Goal: Task Accomplishment & Management: Manage account settings

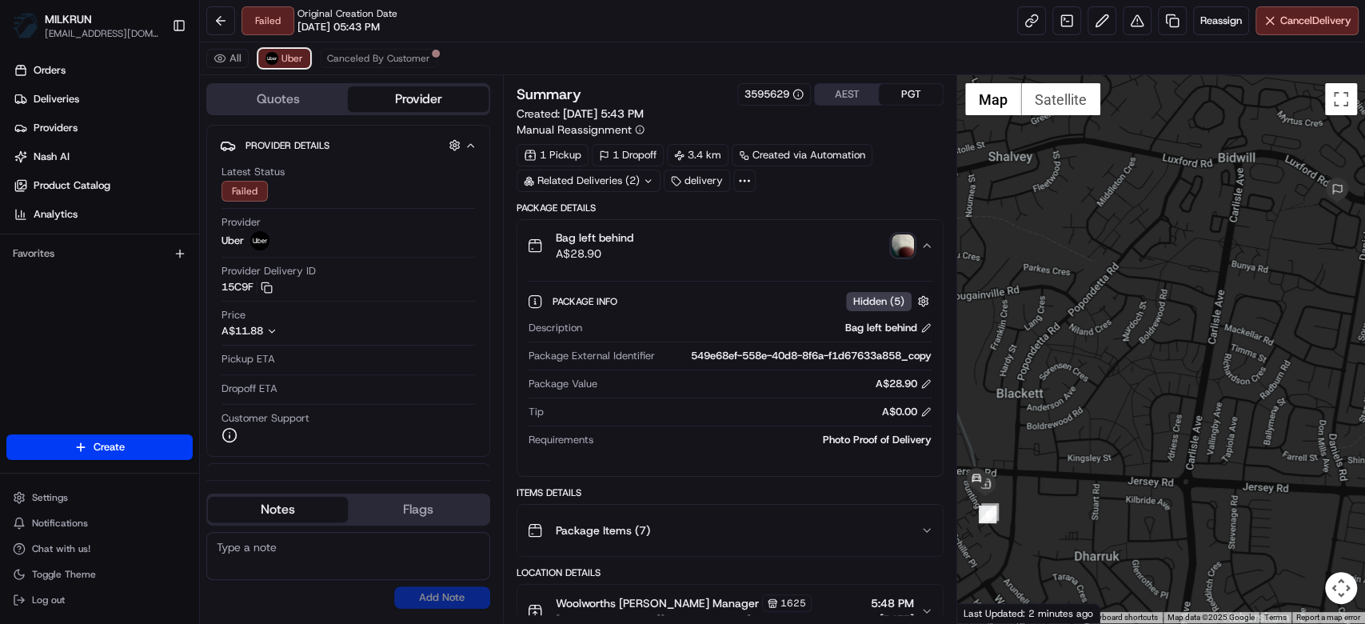
click at [301, 67] on button "Uber" at bounding box center [284, 58] width 52 height 19
click at [298, 61] on span "Uber" at bounding box center [292, 58] width 22 height 13
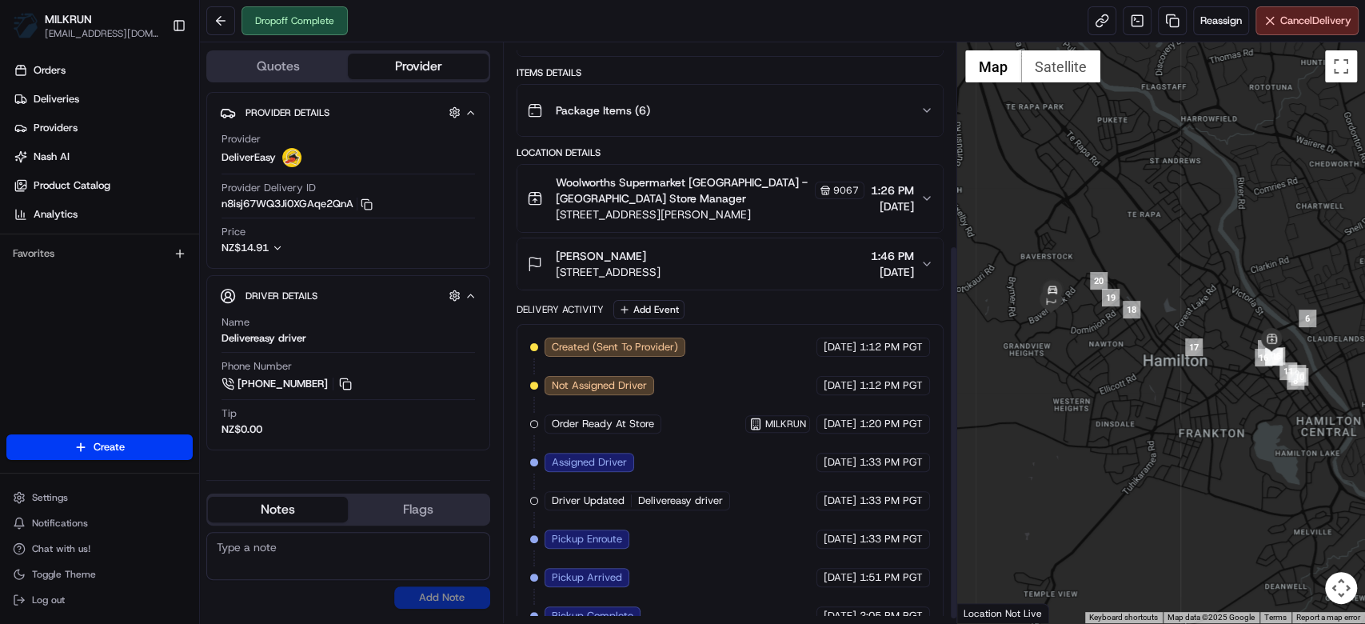
scroll to position [317, 0]
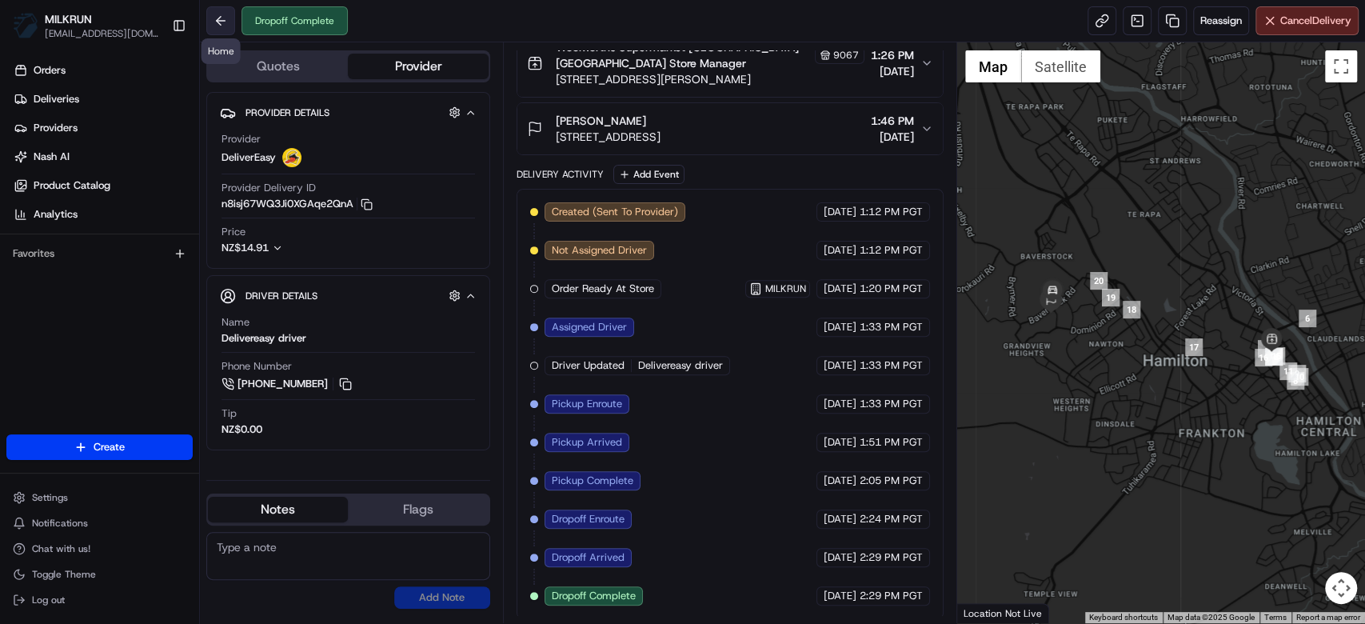
click at [233, 14] on button at bounding box center [220, 20] width 29 height 29
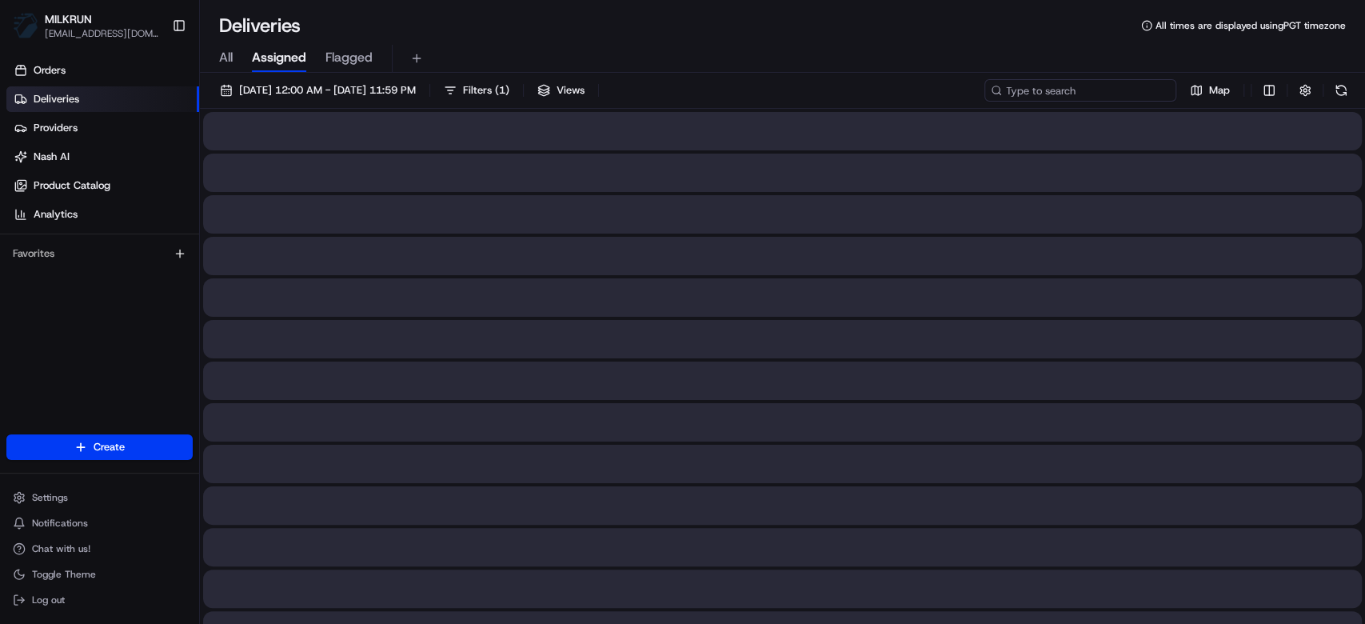
click at [1124, 94] on input at bounding box center [1080, 90] width 192 height 22
paste input "56cfb6b7-3fe5-48a3-847a-001ff7a368e0"
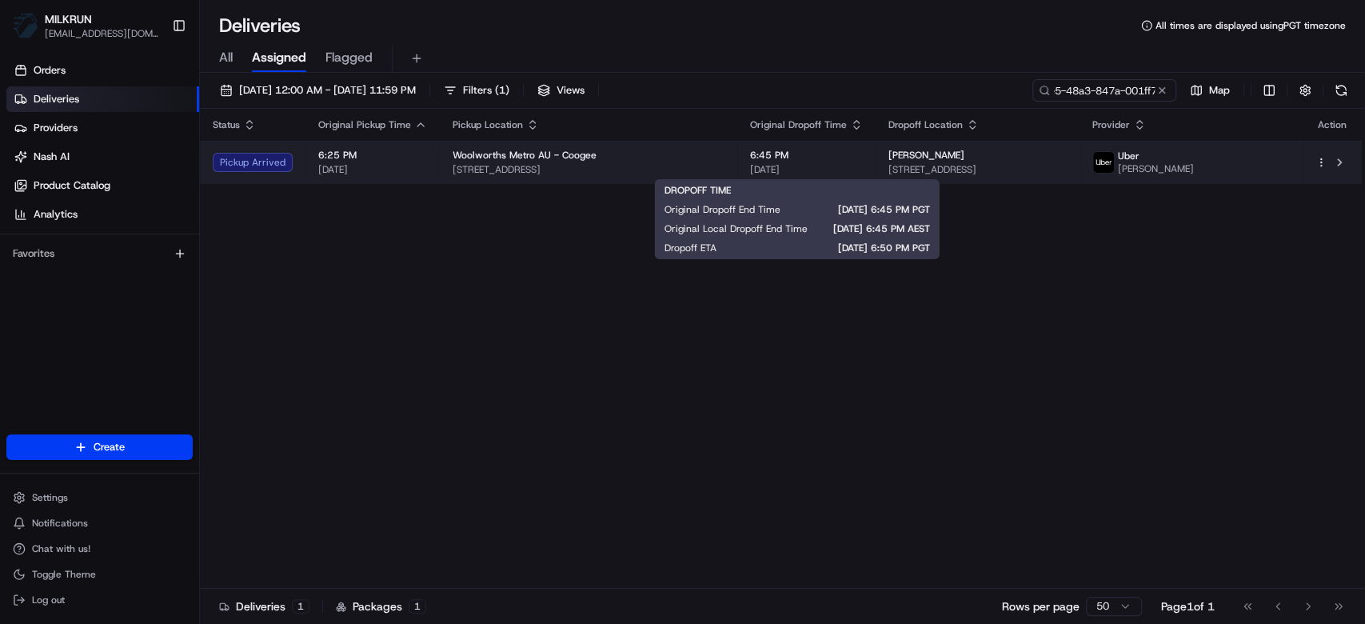
click at [808, 166] on span "[DATE]" at bounding box center [806, 169] width 113 height 13
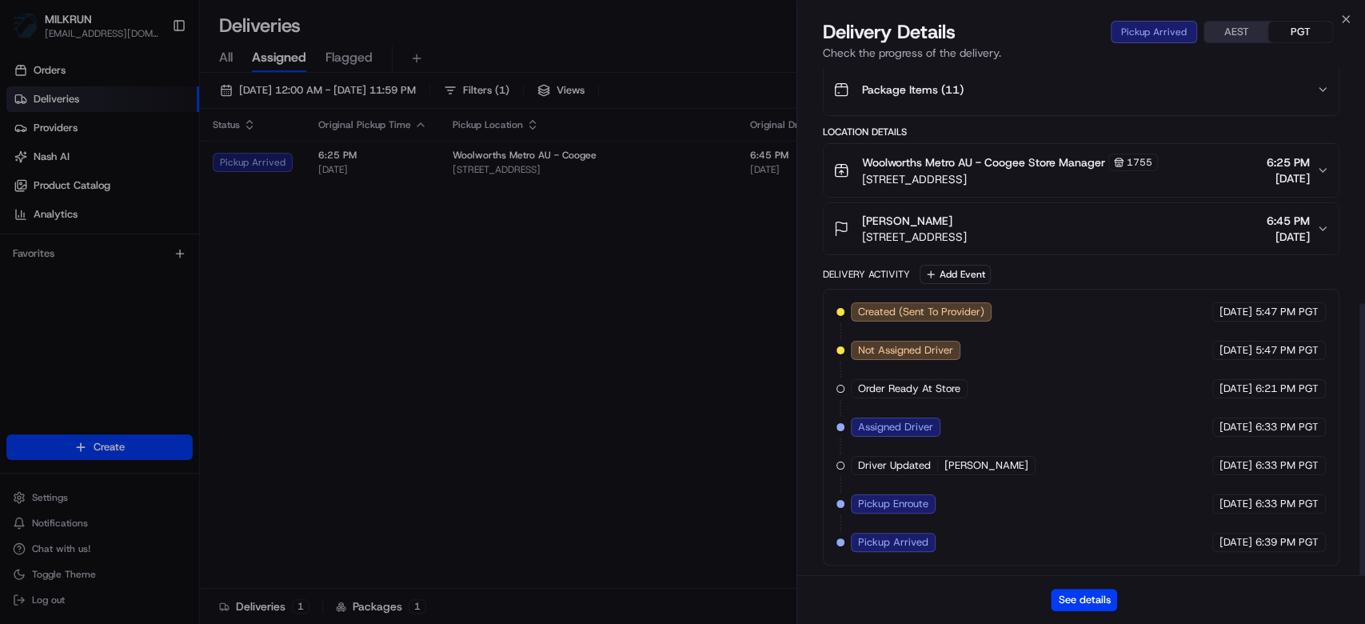
scroll to position [439, 0]
click at [1096, 598] on button "See details" at bounding box center [1084, 600] width 66 height 22
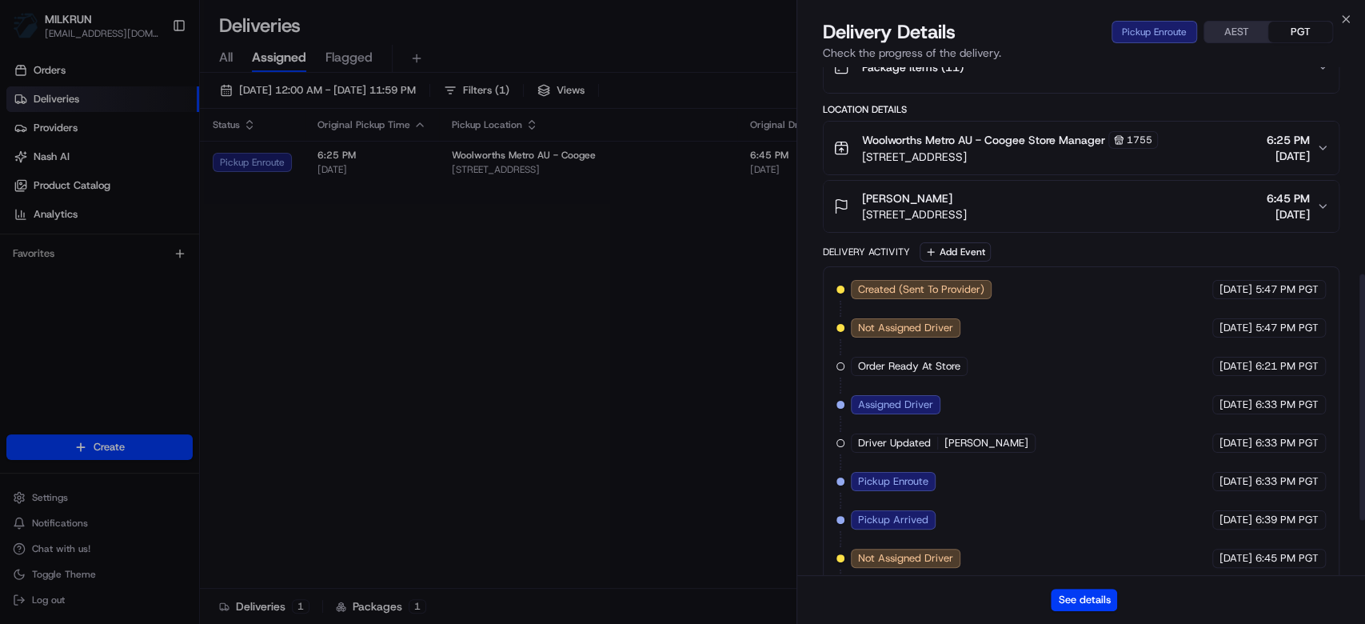
scroll to position [426, 0]
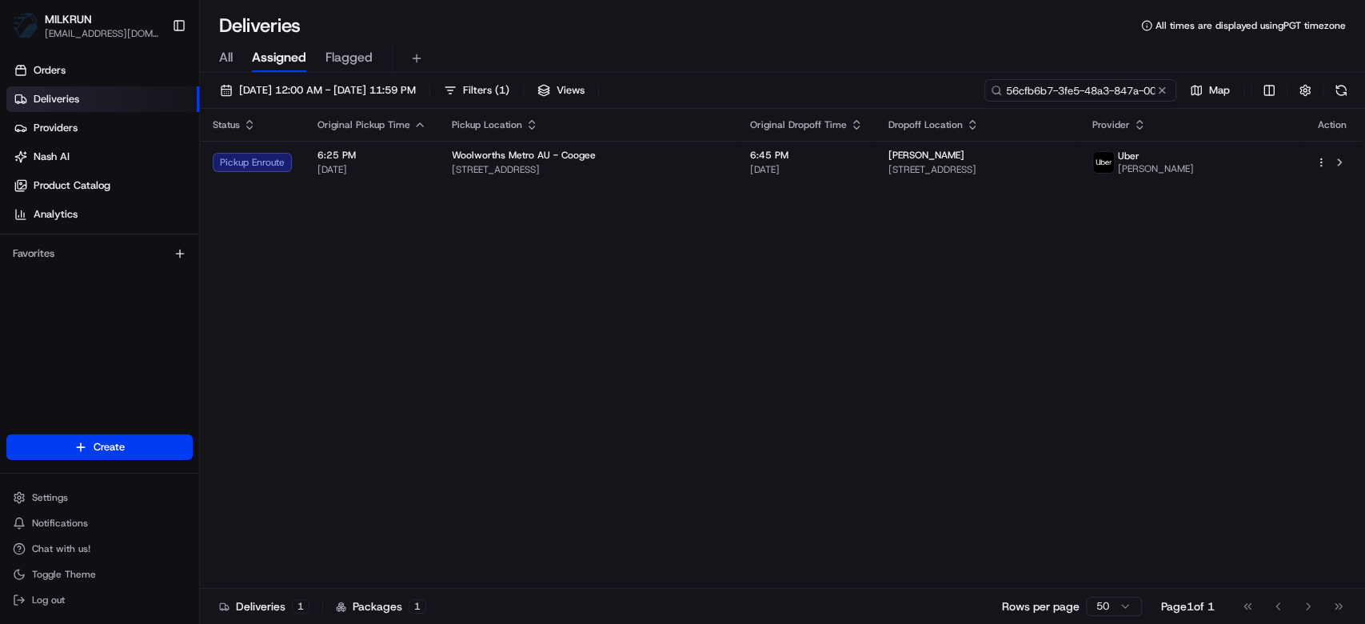
click at [1081, 93] on input "56cfb6b7-3fe5-48a3-847a-001ff7a368e0" at bounding box center [1080, 90] width 192 height 22
drag, startPoint x: 1081, startPoint y: 93, endPoint x: 1148, endPoint y: 215, distance: 139.2
click at [1149, 241] on div "Status Original Pickup Time Pickup Location Original Dropoff Time Dropoff Locat…" at bounding box center [781, 349] width 1162 height 480
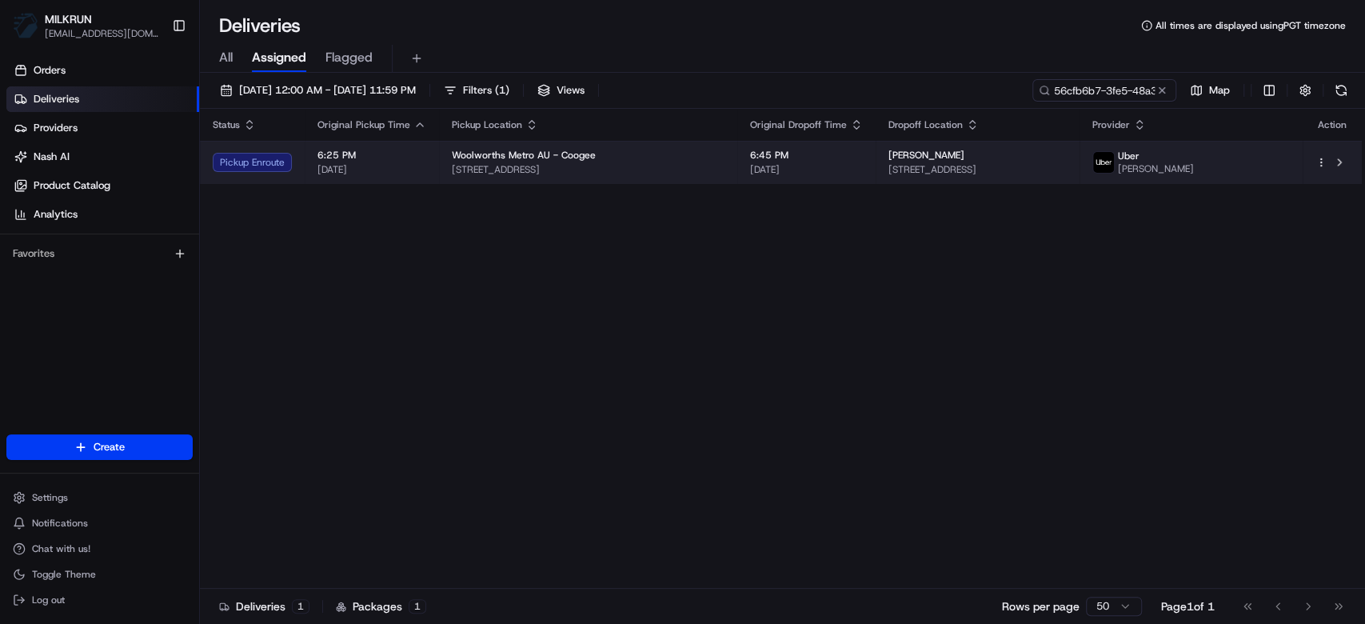
click at [1067, 163] on span "[STREET_ADDRESS]" at bounding box center [977, 169] width 178 height 13
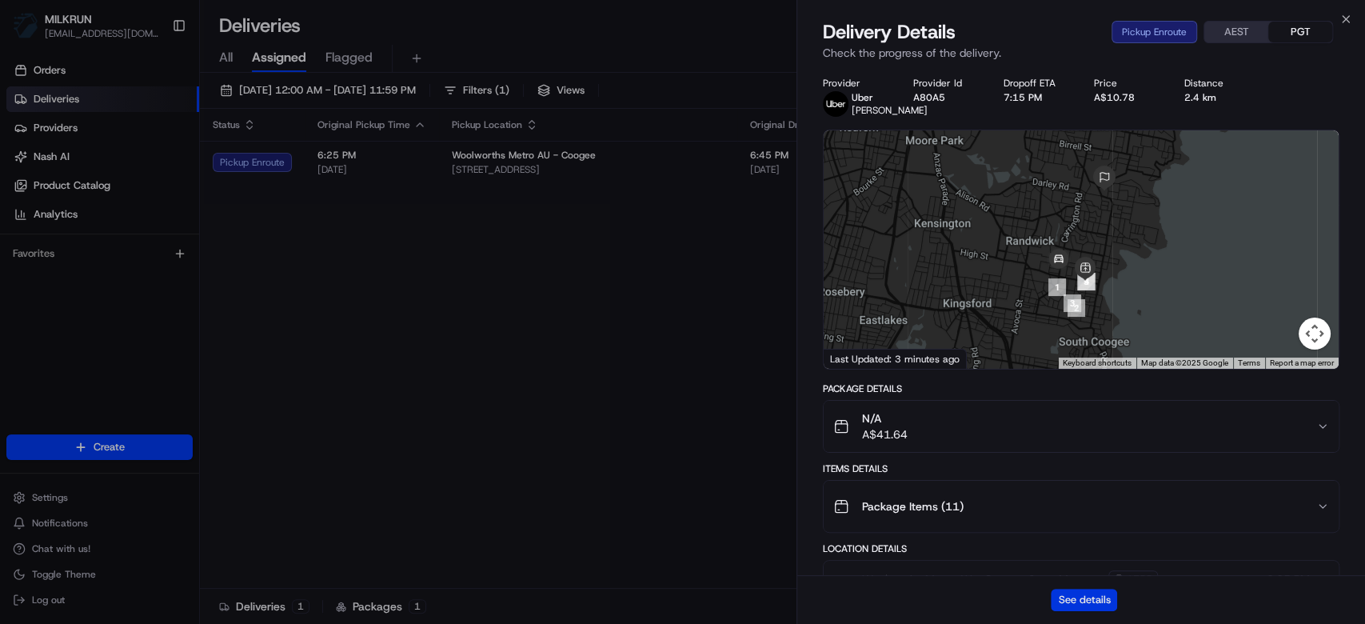
click at [1072, 601] on button "See details" at bounding box center [1084, 600] width 66 height 22
drag, startPoint x: 620, startPoint y: 265, endPoint x: 753, endPoint y: 214, distance: 143.3
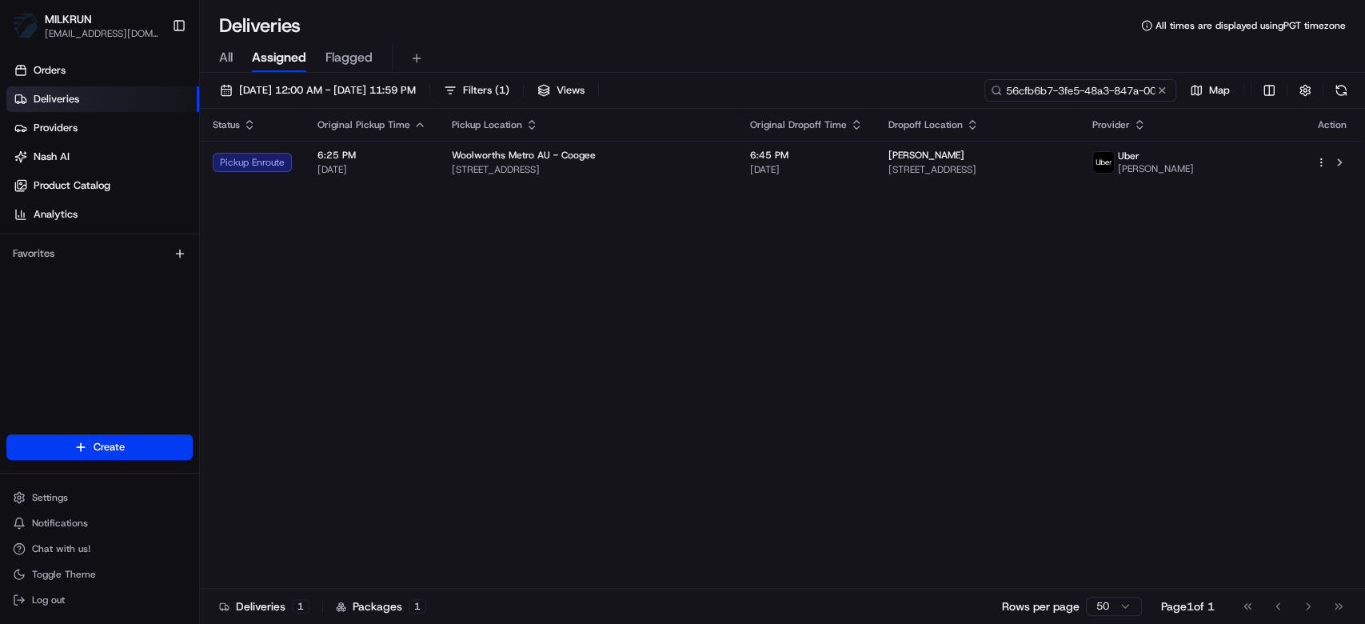
click at [1129, 87] on input "56cfb6b7-3fe5-48a3-847a-001ff7a368e0" at bounding box center [1080, 90] width 192 height 22
click at [1126, 90] on input "56cfb6b7-3fe5-48a3-847a-001ff7a368e0" at bounding box center [1080, 90] width 192 height 22
paste input "cf0bccdd-b0a6-49c3-801a-9ca45583be6e"
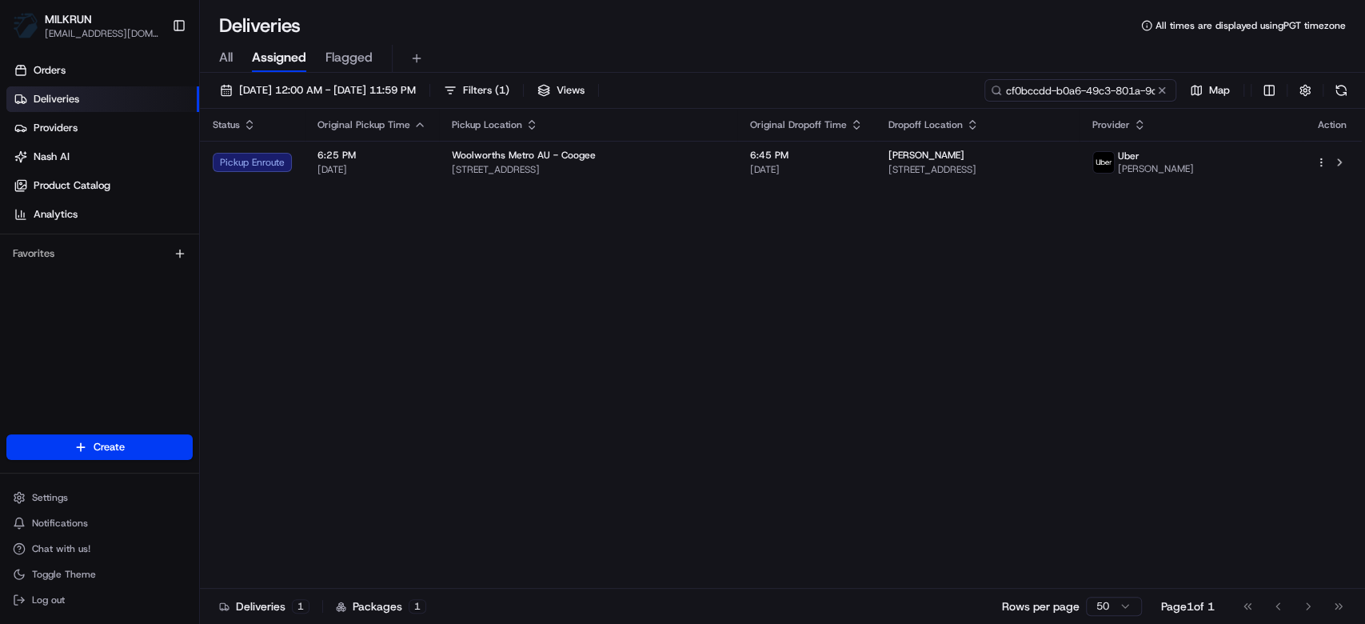
scroll to position [0, 70]
type input "cf0bccdd-b0a6-49c3-801a-9ca45583be6e"
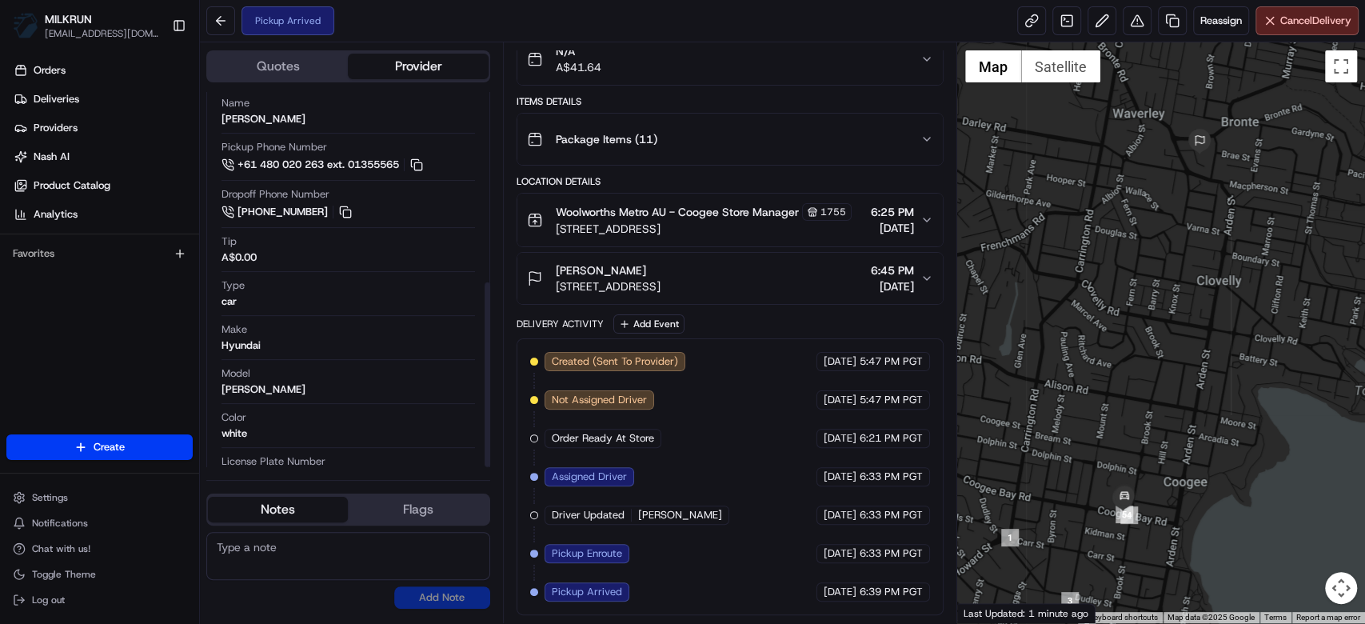
scroll to position [385, 0]
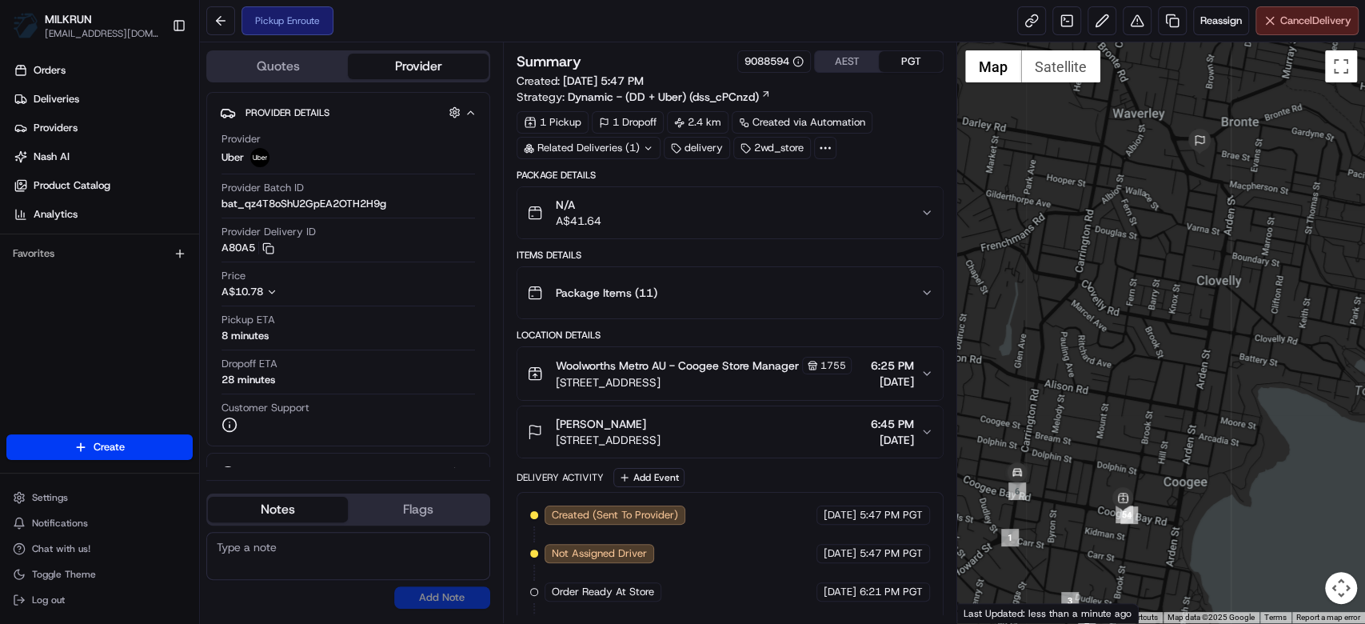
click at [1307, 22] on span "Cancel Delivery" at bounding box center [1315, 21] width 71 height 14
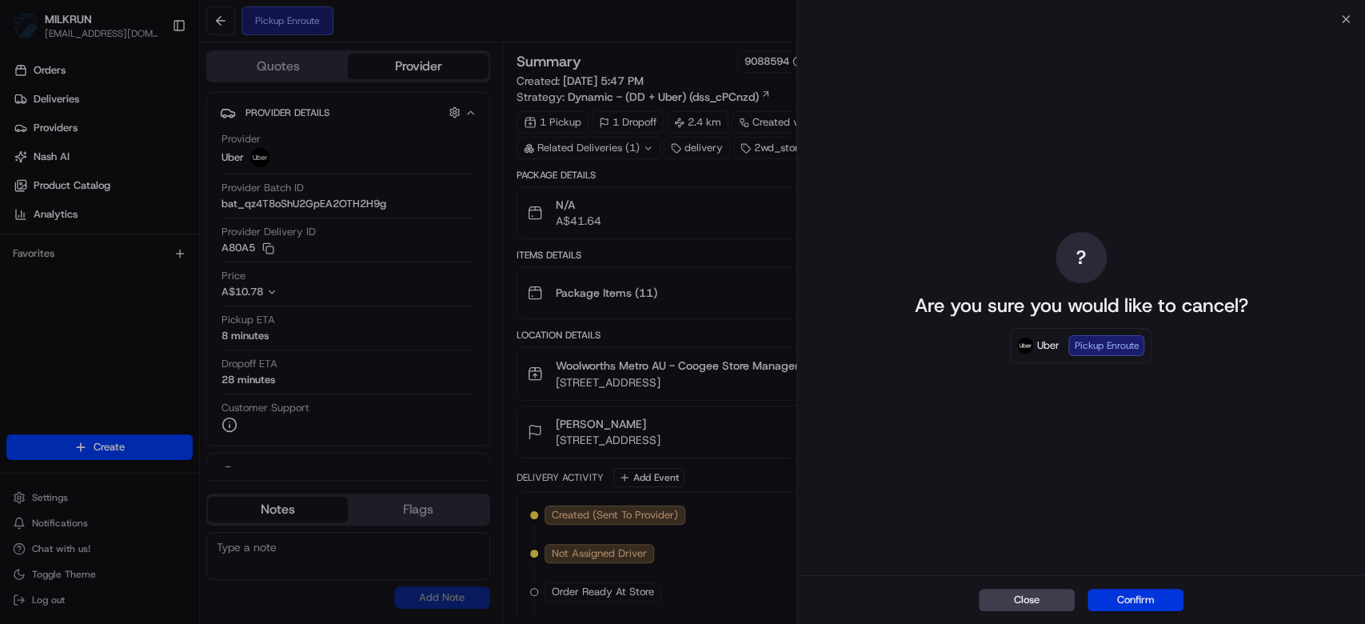
click at [1151, 591] on button "Confirm" at bounding box center [1136, 600] width 96 height 22
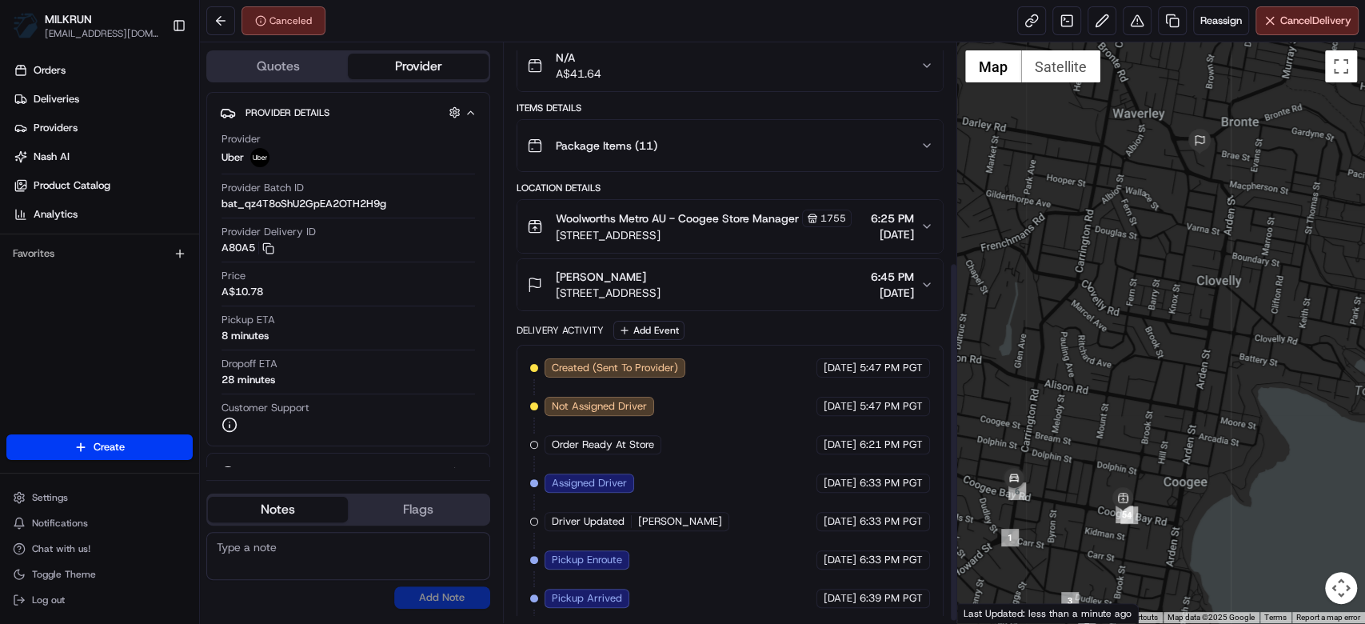
scroll to position [356, 0]
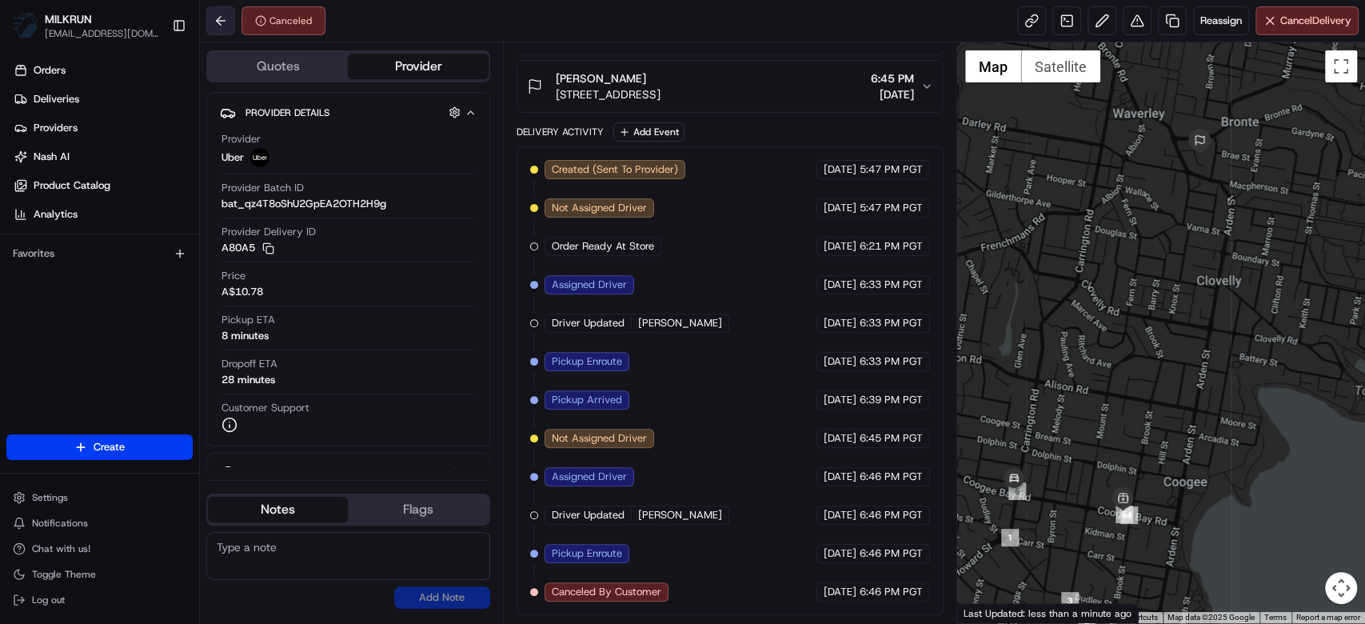
click at [212, 5] on div "Canceled Reassign Cancel Delivery" at bounding box center [782, 21] width 1165 height 42
click at [221, 12] on button at bounding box center [220, 20] width 29 height 29
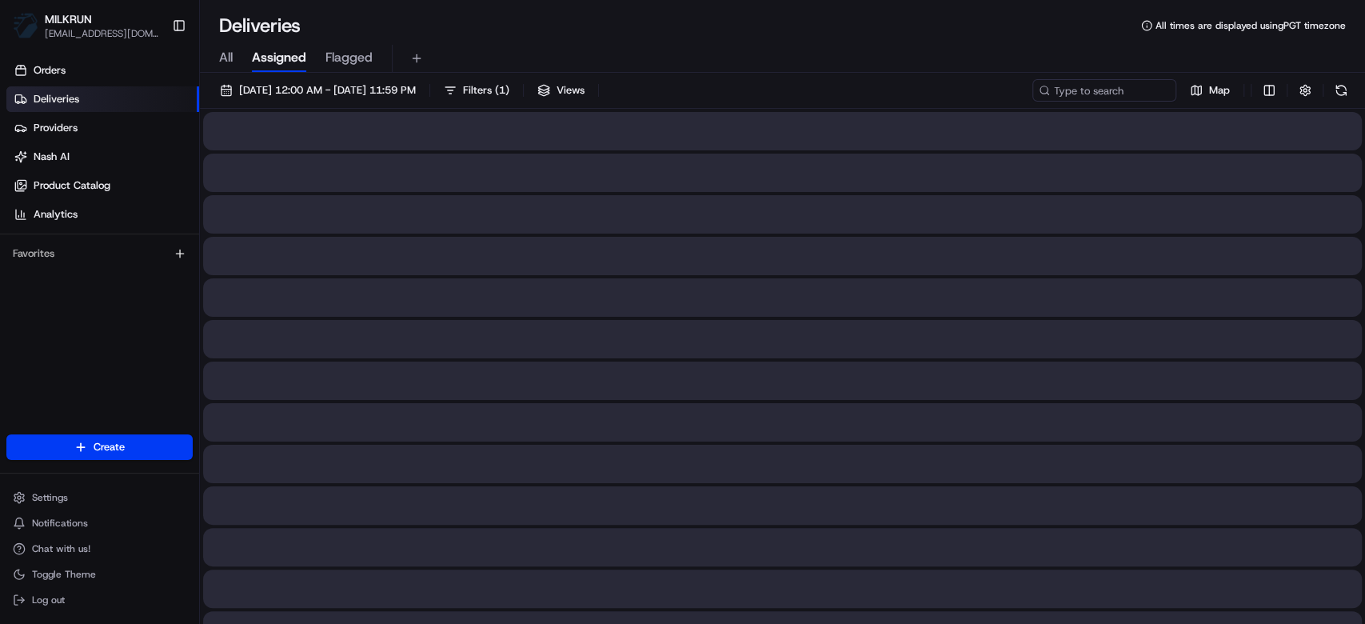
click at [1101, 86] on input at bounding box center [1080, 90] width 192 height 22
paste input "cf0bccdd-b0a6-49c3-801a-9ca45583be6e"
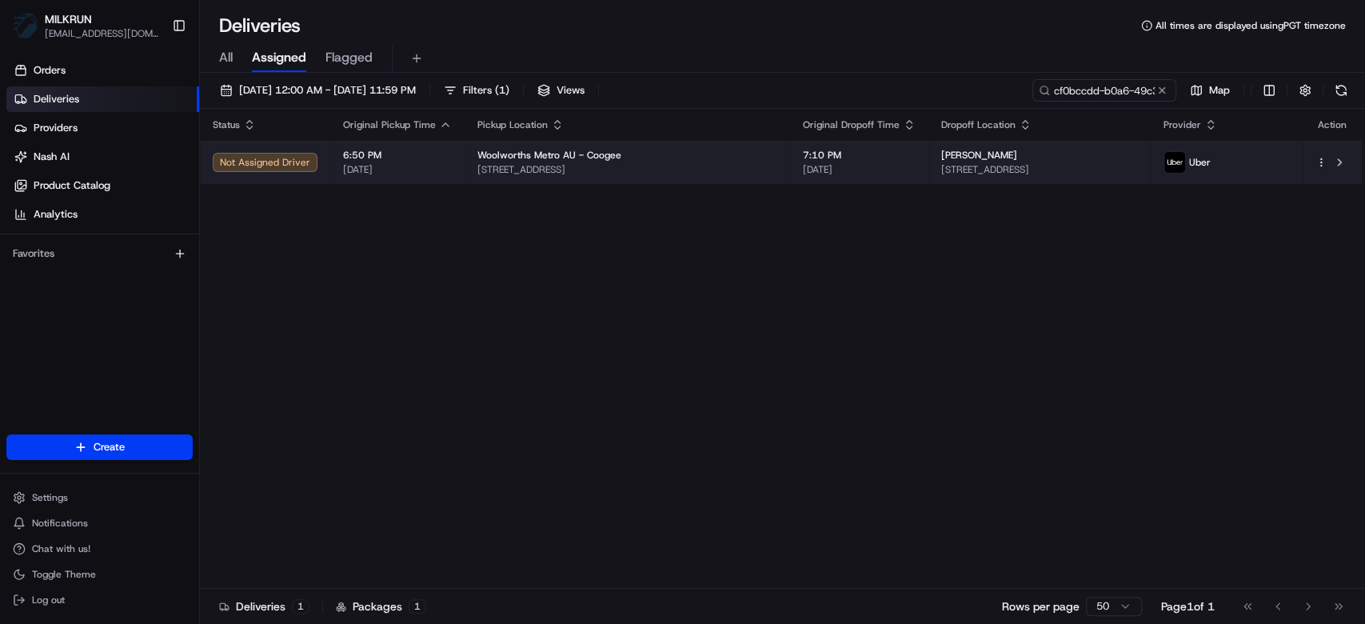
click at [637, 173] on span "[STREET_ADDRESS]" at bounding box center [627, 169] width 300 height 13
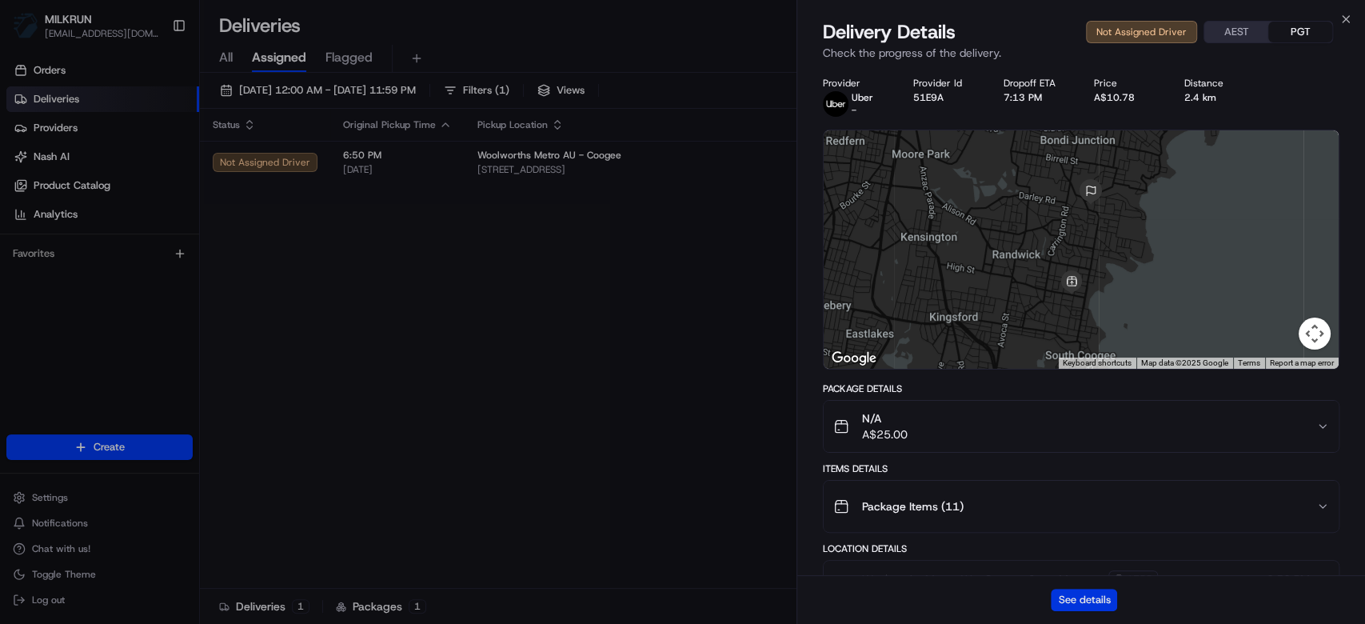
click at [1094, 607] on button "See details" at bounding box center [1084, 600] width 66 height 22
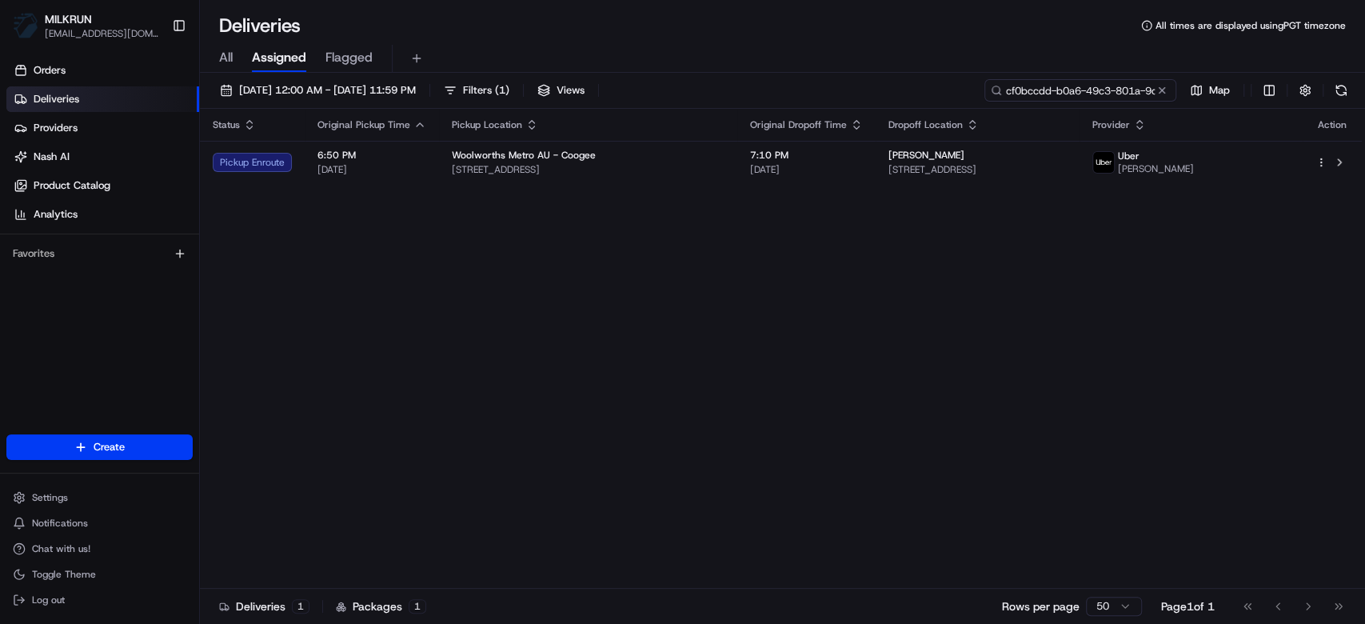
click at [1094, 93] on input "cf0bccdd-b0a6-49c3-801a-9ca45583be6e" at bounding box center [1080, 90] width 192 height 22
paste input "359a57e0-281a-4de3-b057-be2a0d110d3c"
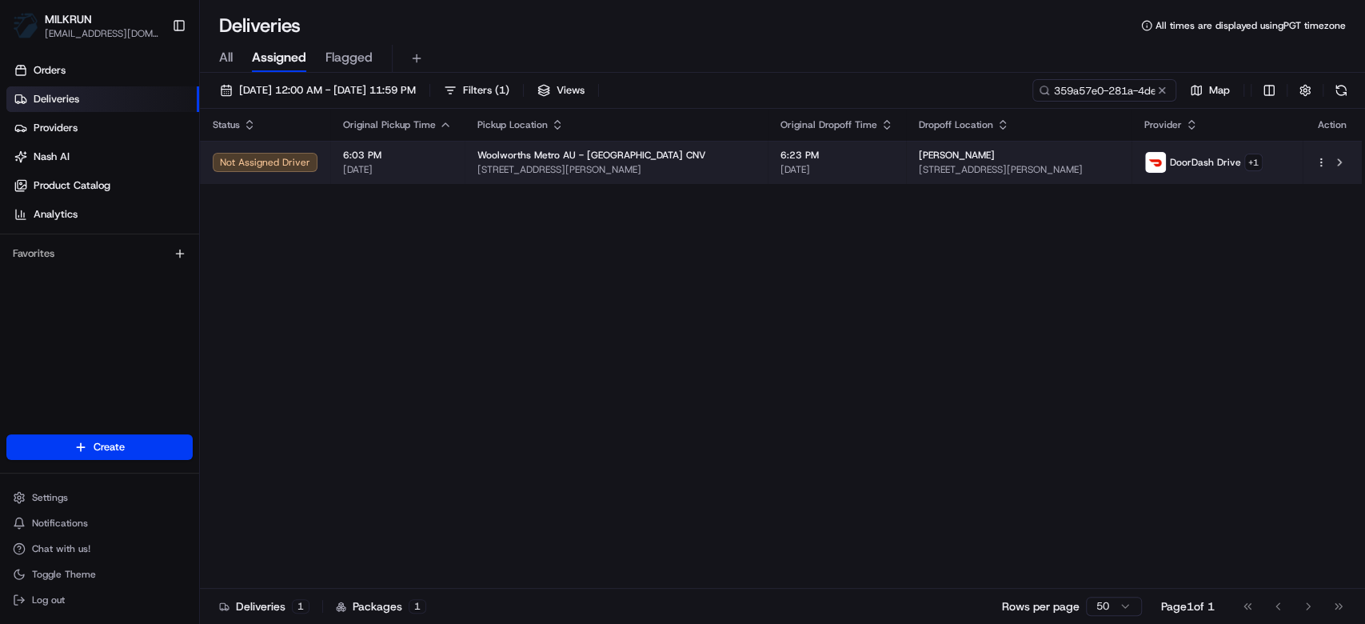
click at [980, 161] on div "Rob Ferguson" at bounding box center [1019, 155] width 200 height 13
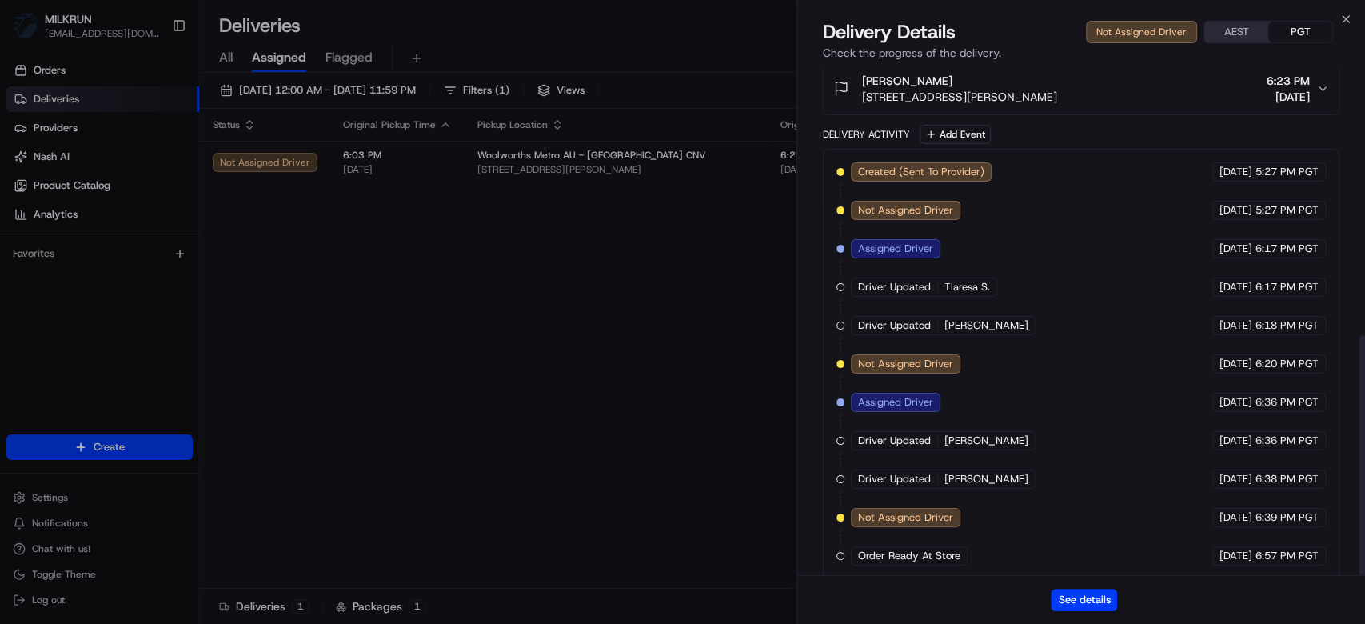
scroll to position [566, 0]
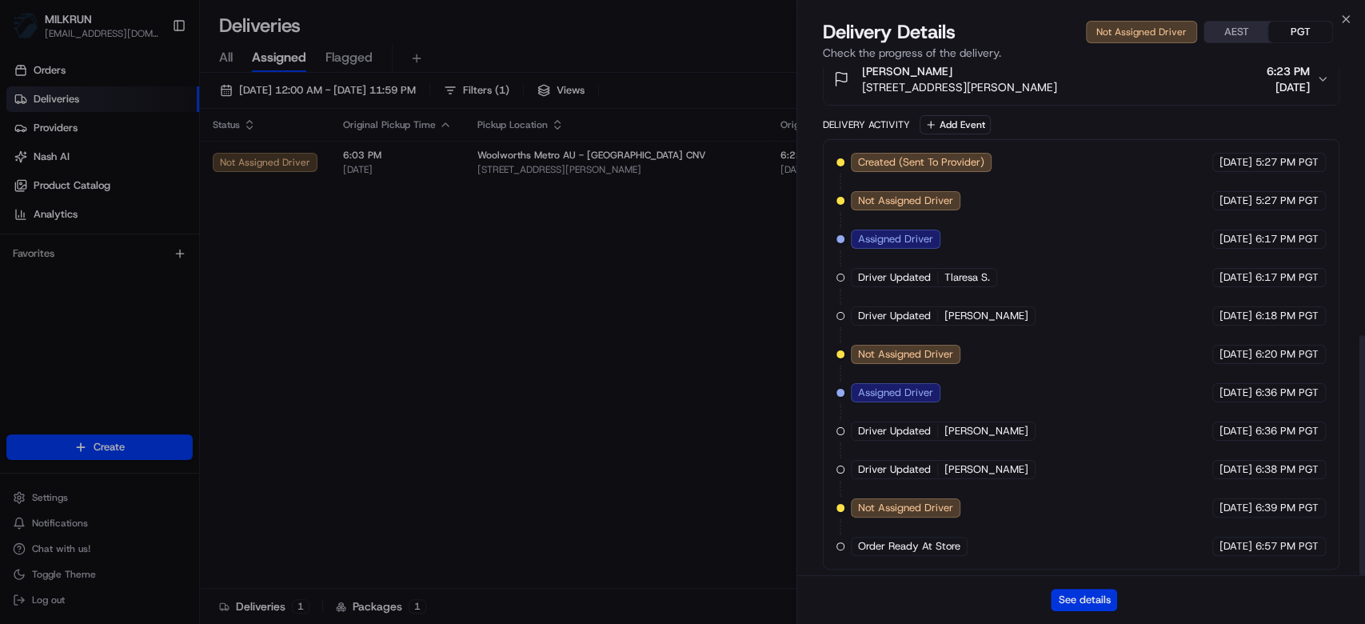
click at [1100, 606] on button "See details" at bounding box center [1084, 600] width 66 height 22
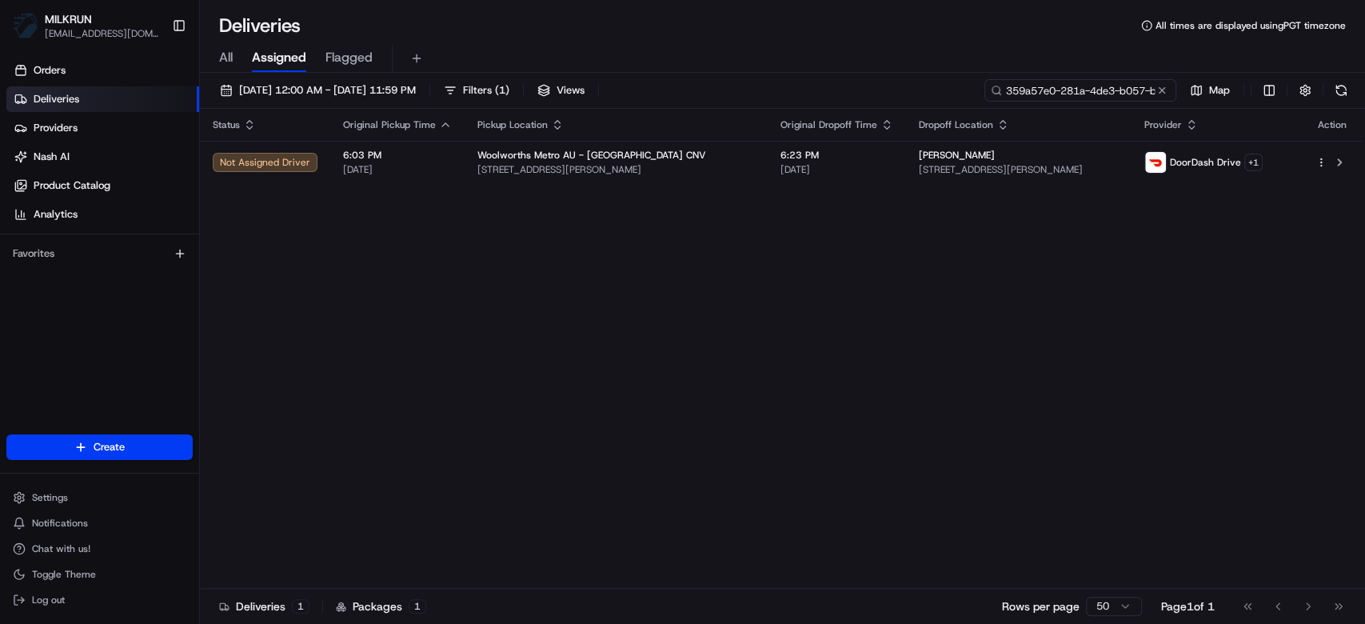
click at [1112, 98] on input "359a57e0-281a-4de3-b057-be2a0d110d3c" at bounding box center [1080, 90] width 192 height 22
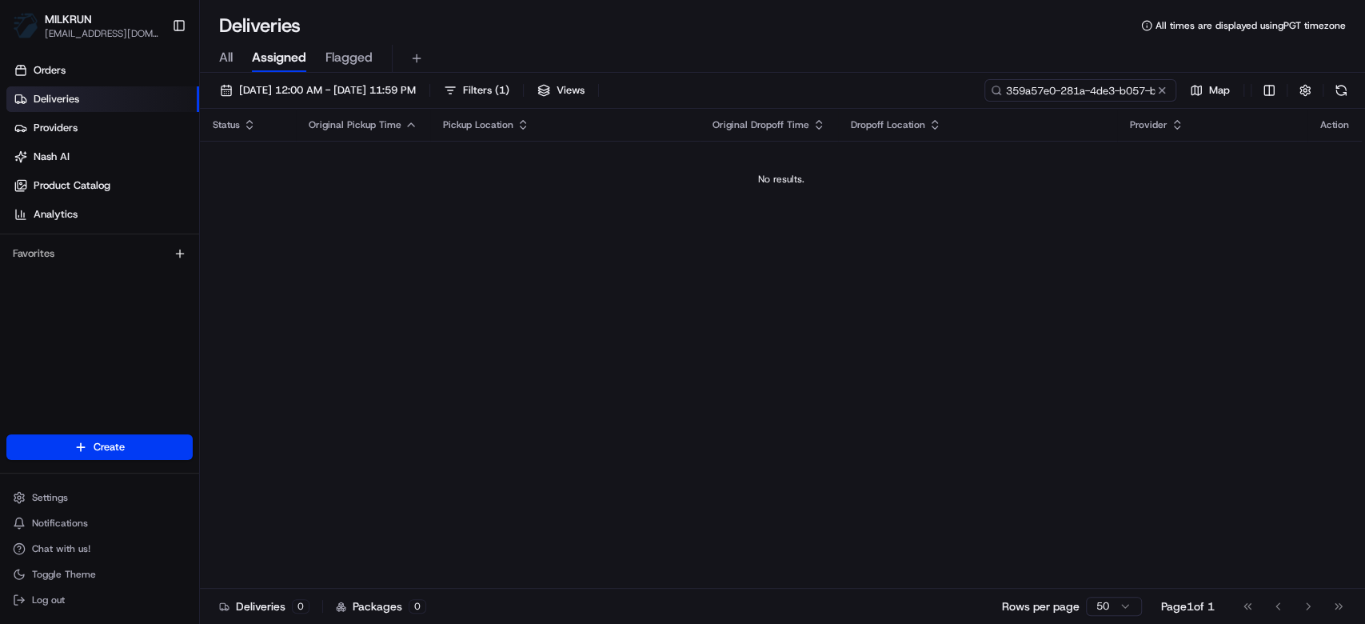
click at [1092, 89] on input "359a57e0-281a-4de3-b057-be2a0d110d3c" at bounding box center [1080, 90] width 192 height 22
paste input "[PERSON_NAME]"
click at [1074, 94] on input "[PERSON_NAME]" at bounding box center [1080, 90] width 192 height 22
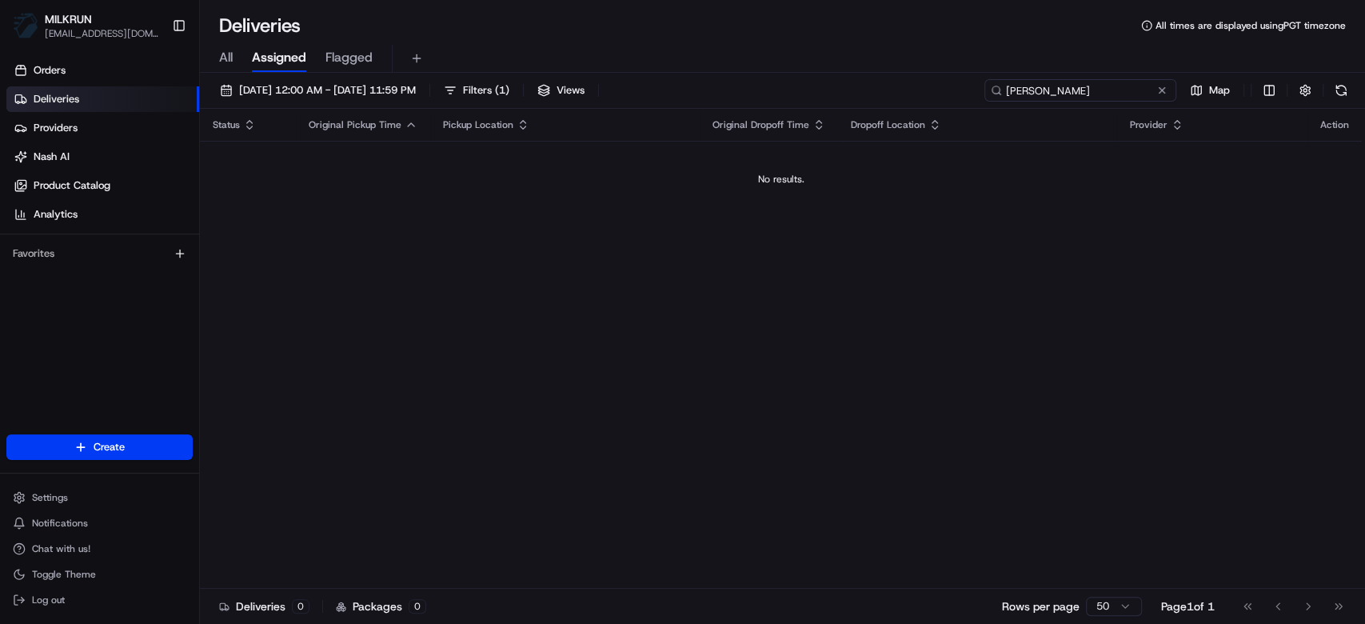
click at [1085, 84] on input "[PERSON_NAME]" at bounding box center [1080, 90] width 192 height 22
click at [1085, 84] on input "Rob Ferguson" at bounding box center [1080, 90] width 192 height 22
click at [1120, 98] on input "Rob Ferguson" at bounding box center [1080, 90] width 192 height 22
click at [1119, 95] on input "Rob Ferguson" at bounding box center [1080, 90] width 192 height 22
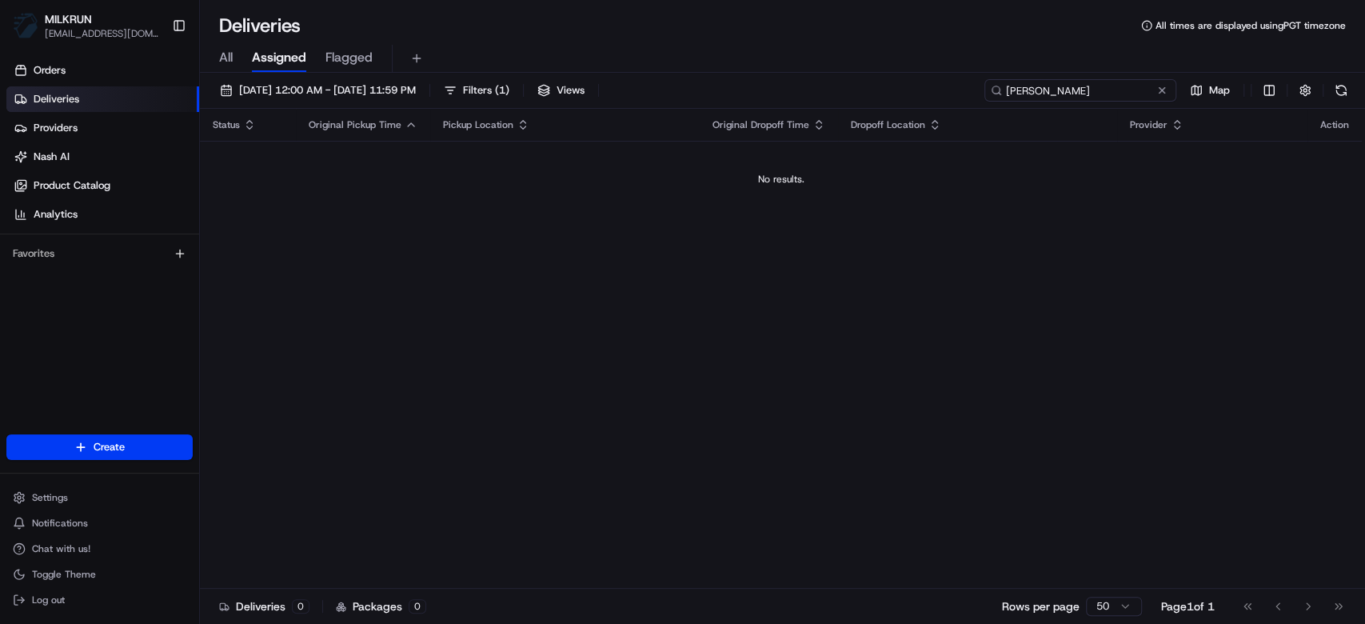
click at [1119, 95] on input "Rob Ferguson" at bounding box center [1080, 90] width 192 height 22
paste input "359a57e0-281a-4de3-b057-be2a0d110d3c"
type input "359a57e0-281a-4de3-b057-be2a0d110d3c"
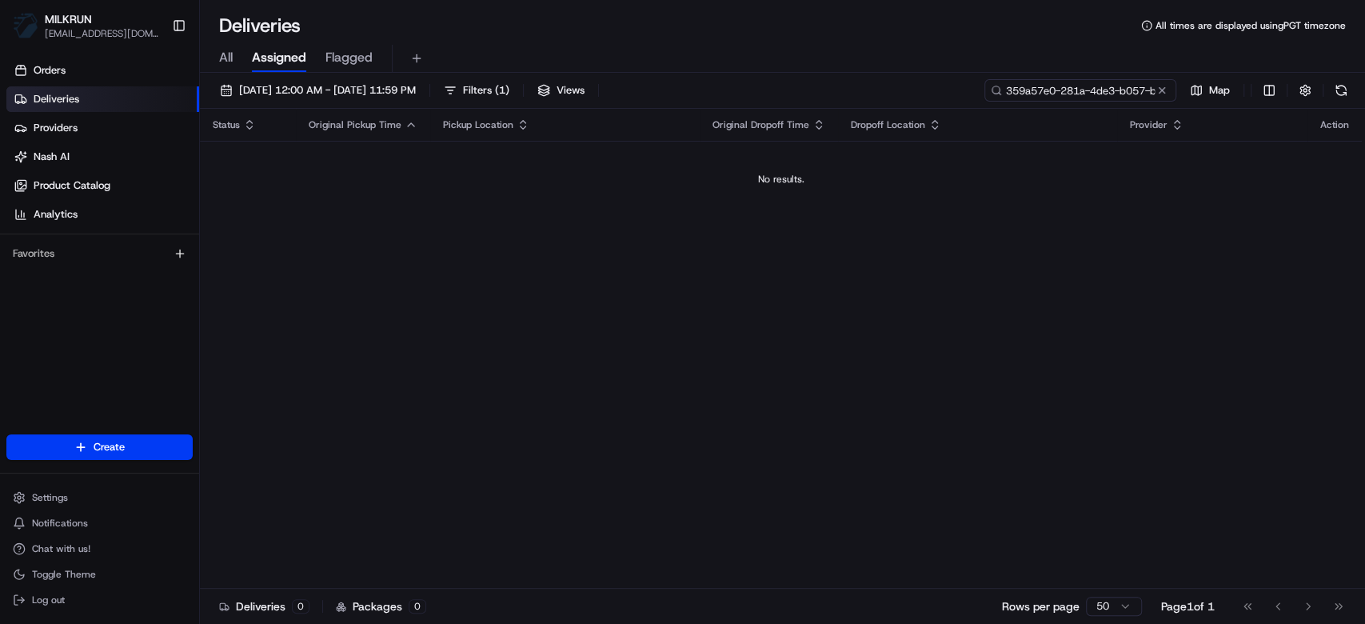
click at [1053, 90] on input "359a57e0-281a-4de3-b057-be2a0d110d3c" at bounding box center [1080, 90] width 192 height 22
click at [895, 391] on div "Status Original Pickup Time Pickup Location Original Dropoff Time Dropoff Locat…" at bounding box center [781, 349] width 1162 height 480
click at [147, 94] on link "Deliveries" at bounding box center [102, 99] width 193 height 26
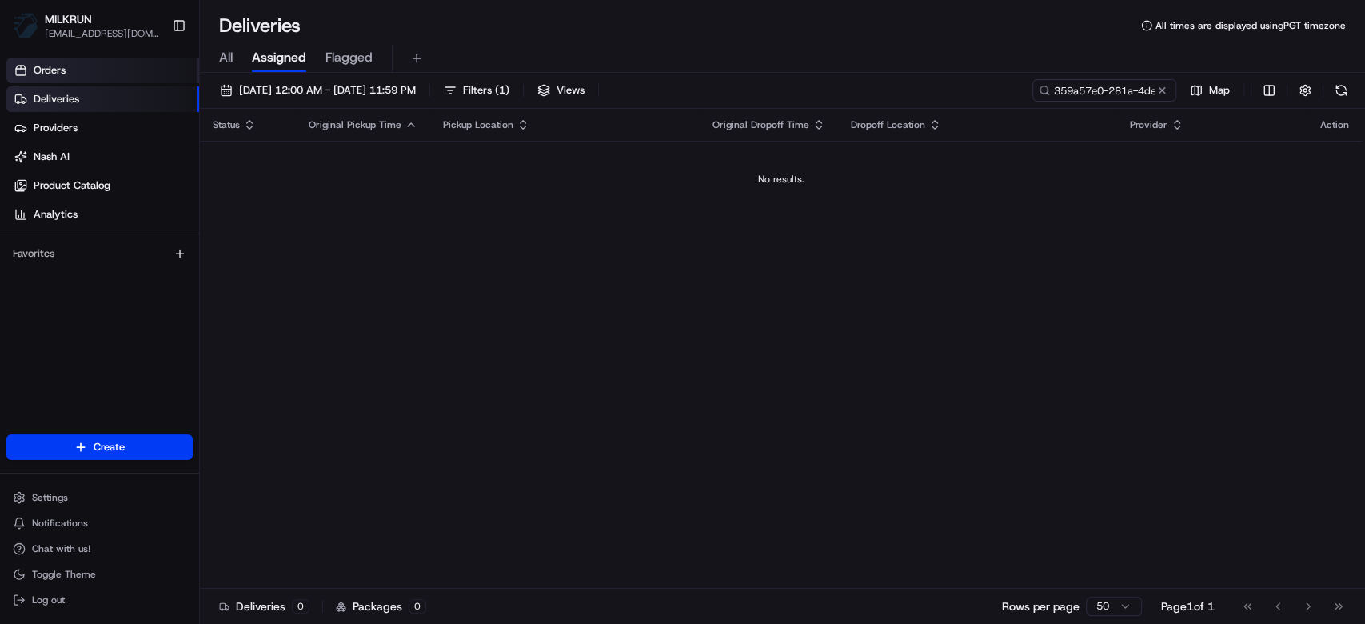
click at [130, 78] on link "Orders" at bounding box center [102, 71] width 193 height 26
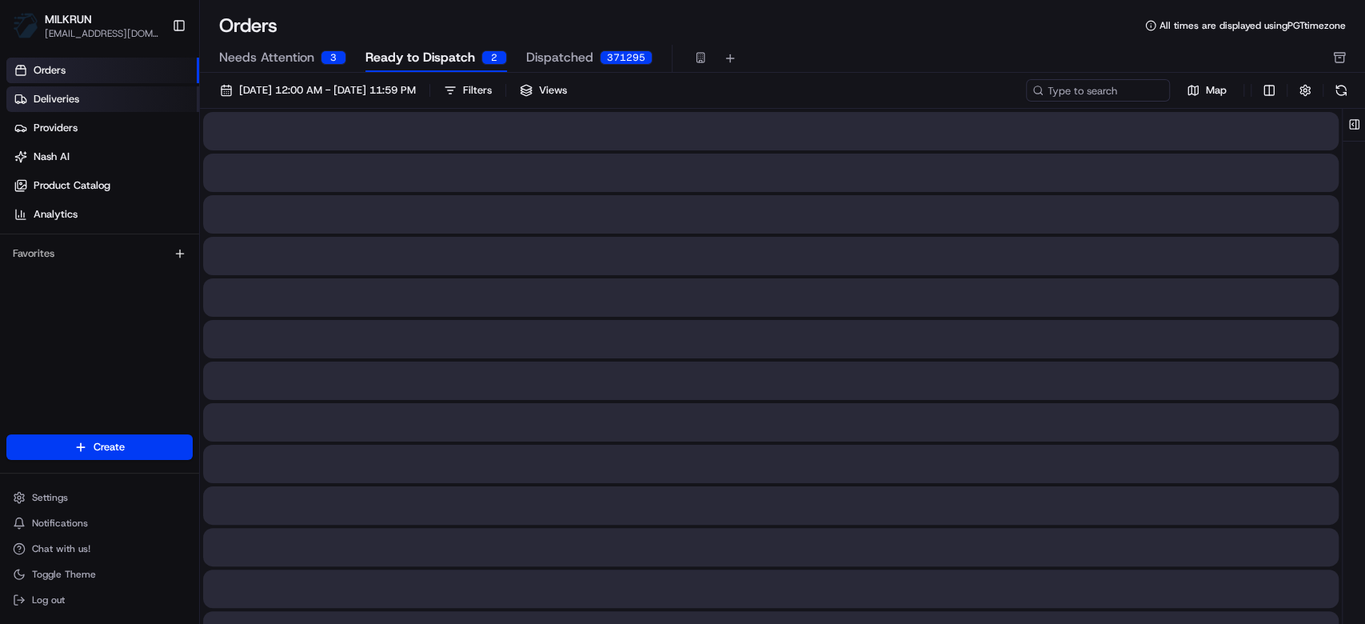
click at [118, 93] on link "Deliveries" at bounding box center [102, 99] width 193 height 26
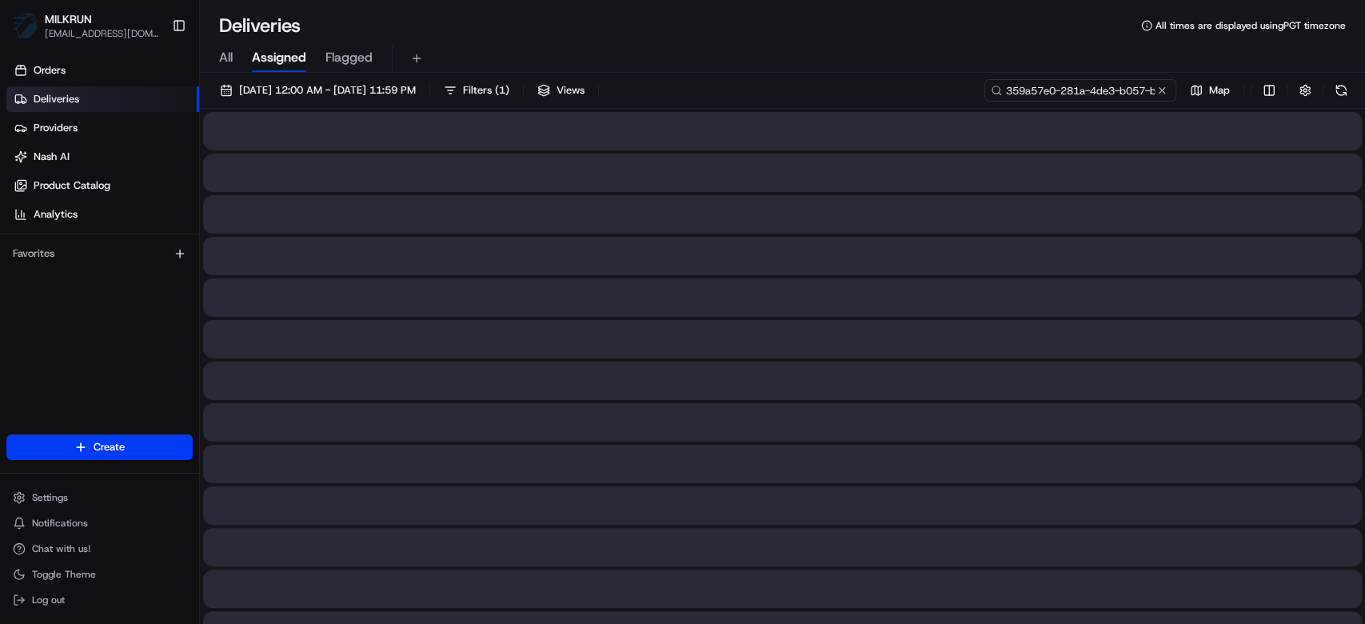
click at [1091, 86] on input "359a57e0-281a-4de3-b057-be2a0d110d3c" at bounding box center [1080, 90] width 192 height 22
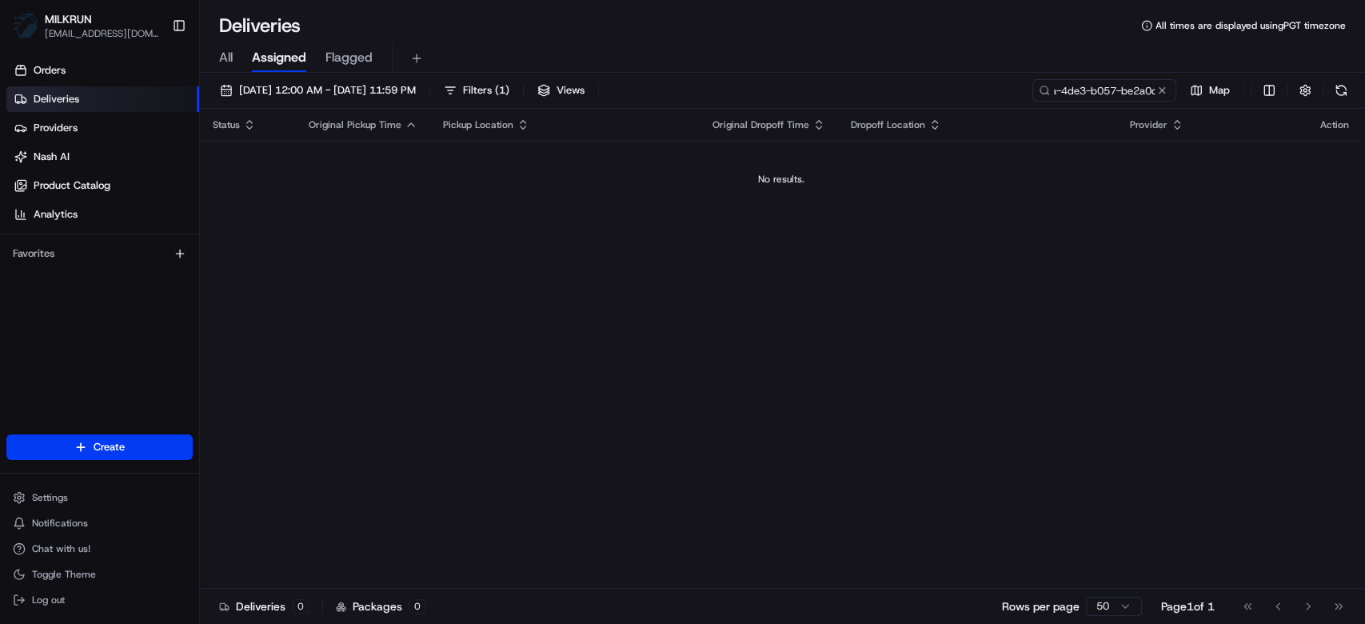
click at [940, 617] on div "Deliveries 0 Packages 0 Rows per page 50 Page 1 of 1 Go to first page Go to pre…" at bounding box center [782, 606] width 1165 height 36
click at [1132, 96] on input "359a57e0-281a-4de3-b057-be2a0d110d3c" at bounding box center [1080, 90] width 192 height 22
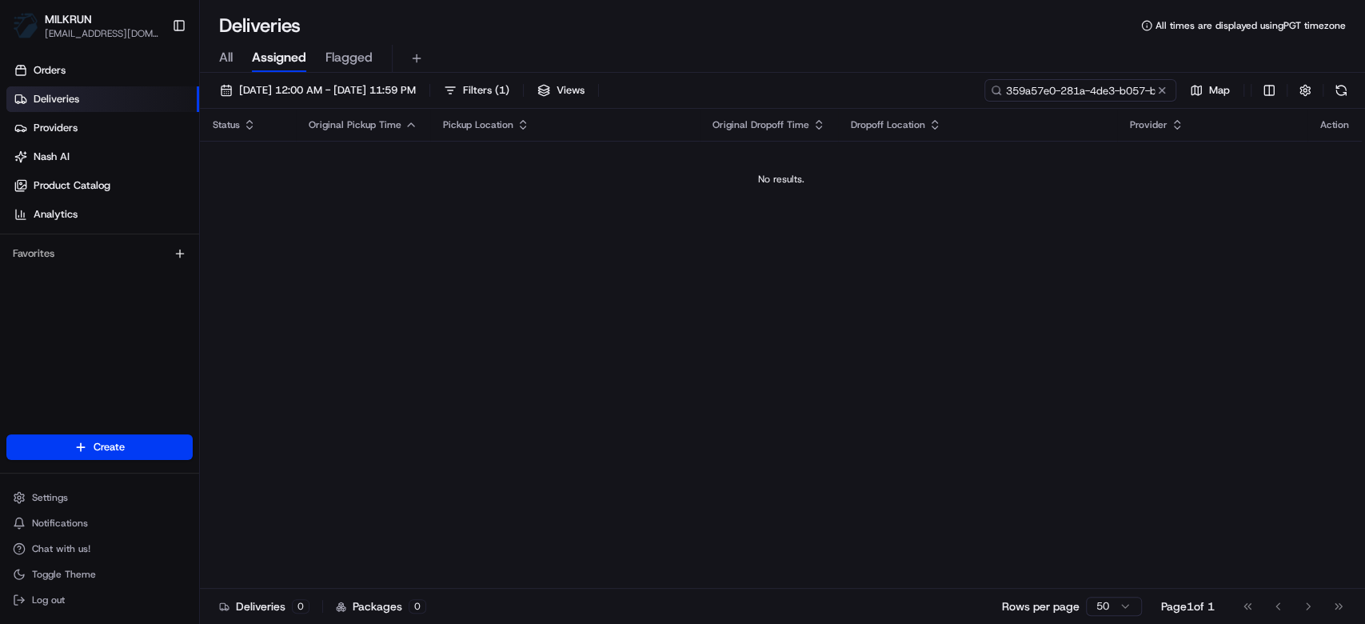
click at [1101, 84] on input "359a57e0-281a-4de3-b057-be2a0d110d3c" at bounding box center [1080, 90] width 192 height 22
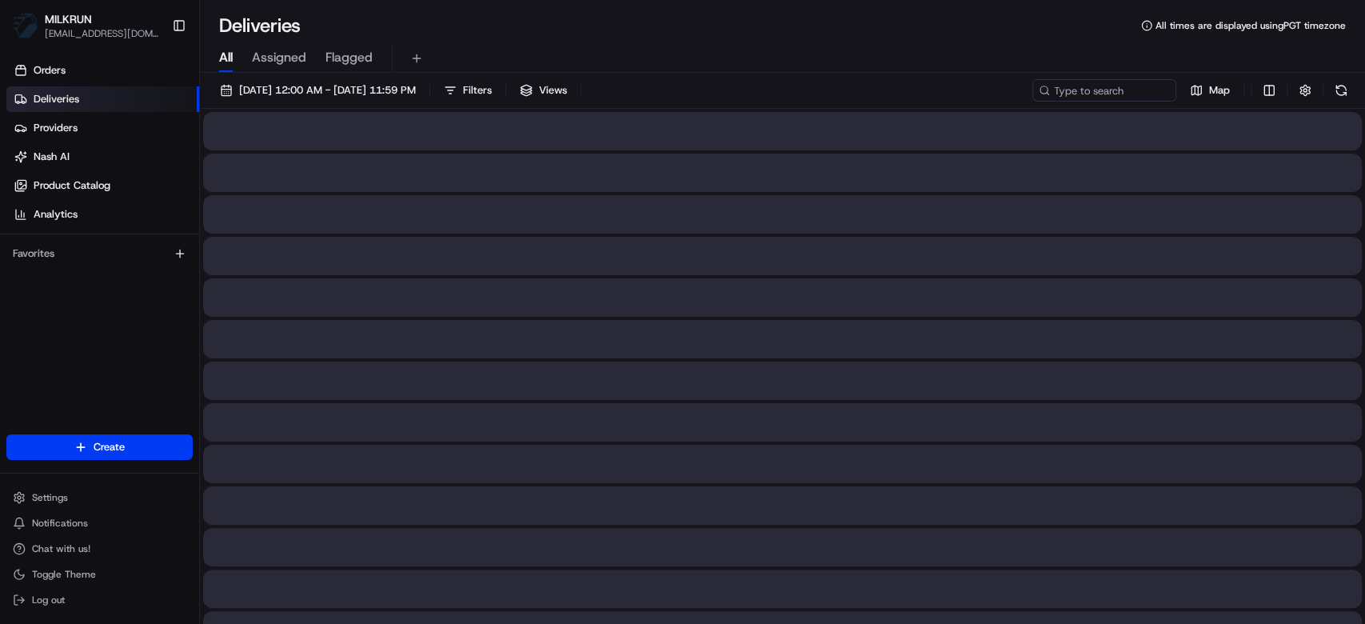
click at [223, 57] on span "All" at bounding box center [226, 57] width 14 height 19
click at [1103, 86] on input at bounding box center [1080, 90] width 192 height 22
paste input "359a57e0-281a-4de3-b057-be2a0d110d3c"
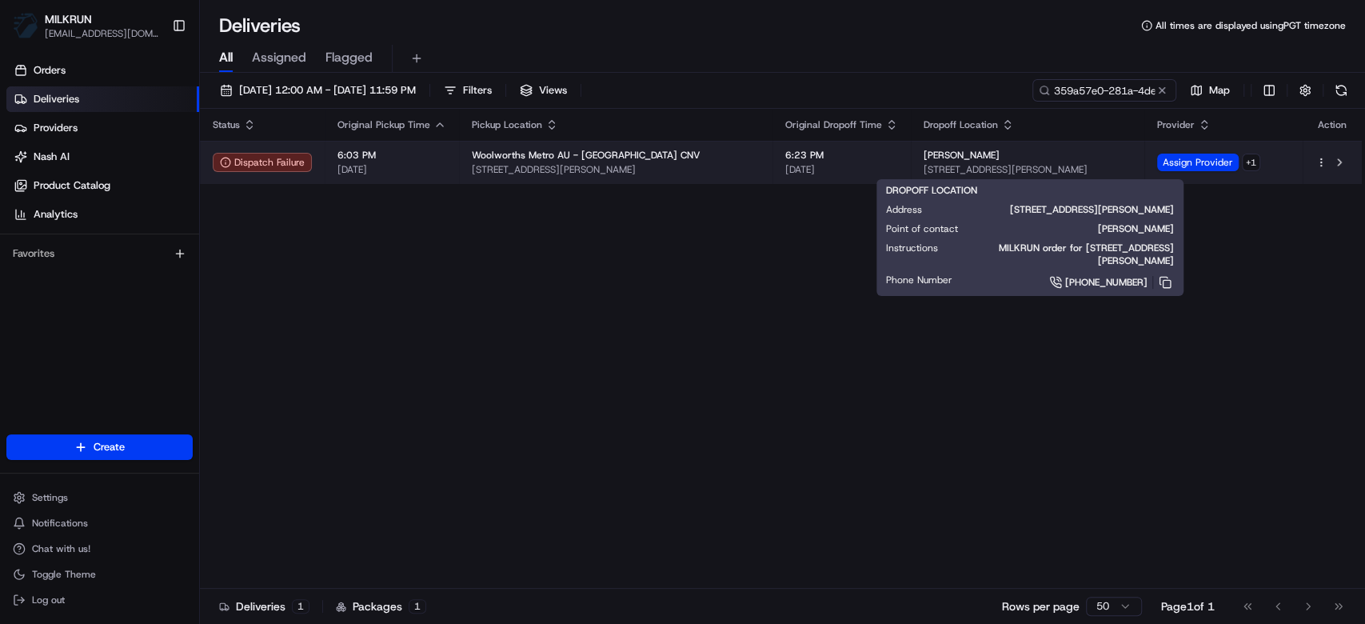
click at [1106, 163] on span "25 Simpson Street, Bondi Beach, NSW 2026, AU" at bounding box center [1028, 169] width 208 height 13
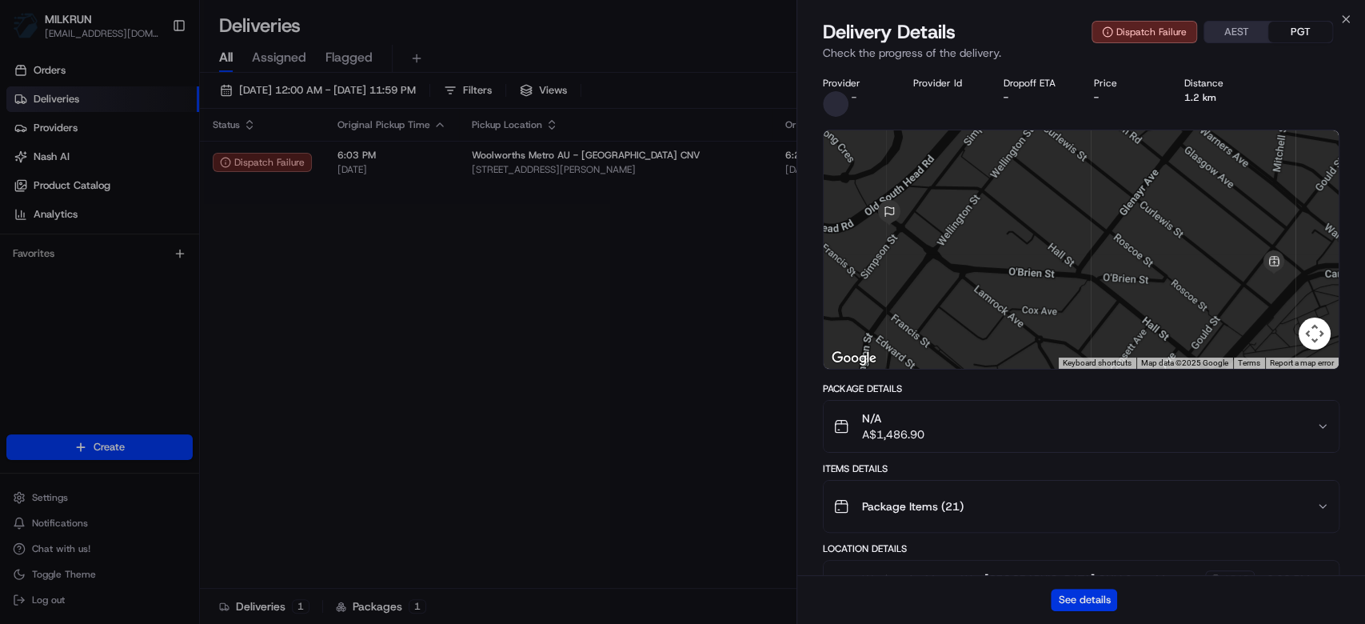
click at [1096, 605] on button "See details" at bounding box center [1084, 600] width 66 height 22
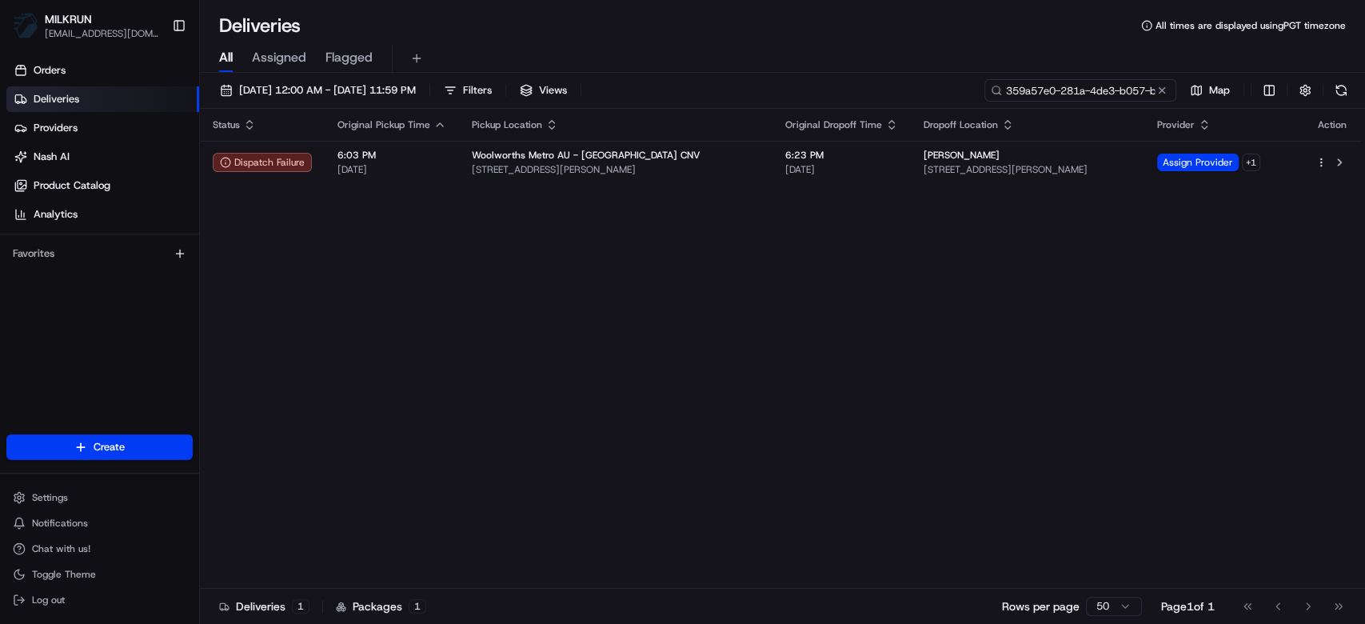
click at [1128, 92] on input "359a57e0-281a-4de3-b057-be2a0d110d3c" at bounding box center [1080, 90] width 192 height 22
paste input "b0cf078a-bec3-4491-b819-547fdb11e460"
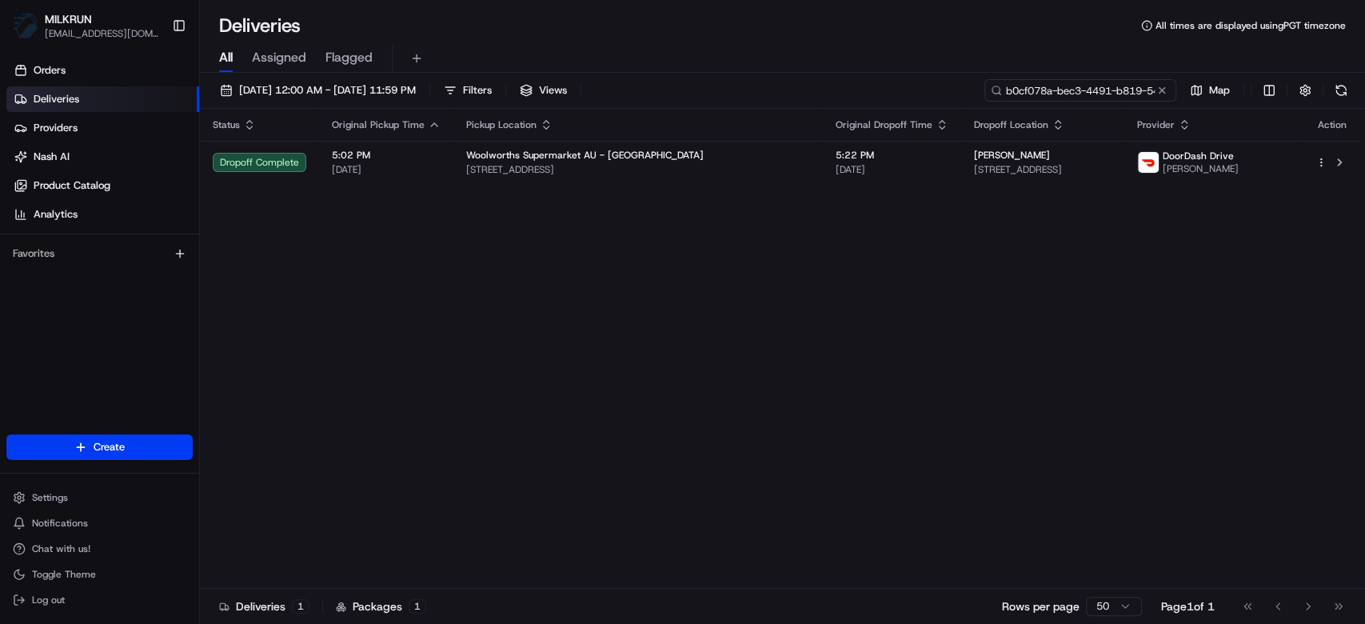
click at [1069, 91] on input "b0cf078a-bec3-4491-b819-547fdb11e460" at bounding box center [1080, 90] width 192 height 22
paste input "10c80218-a1bd-4ced-972f-f7fc4c812463"
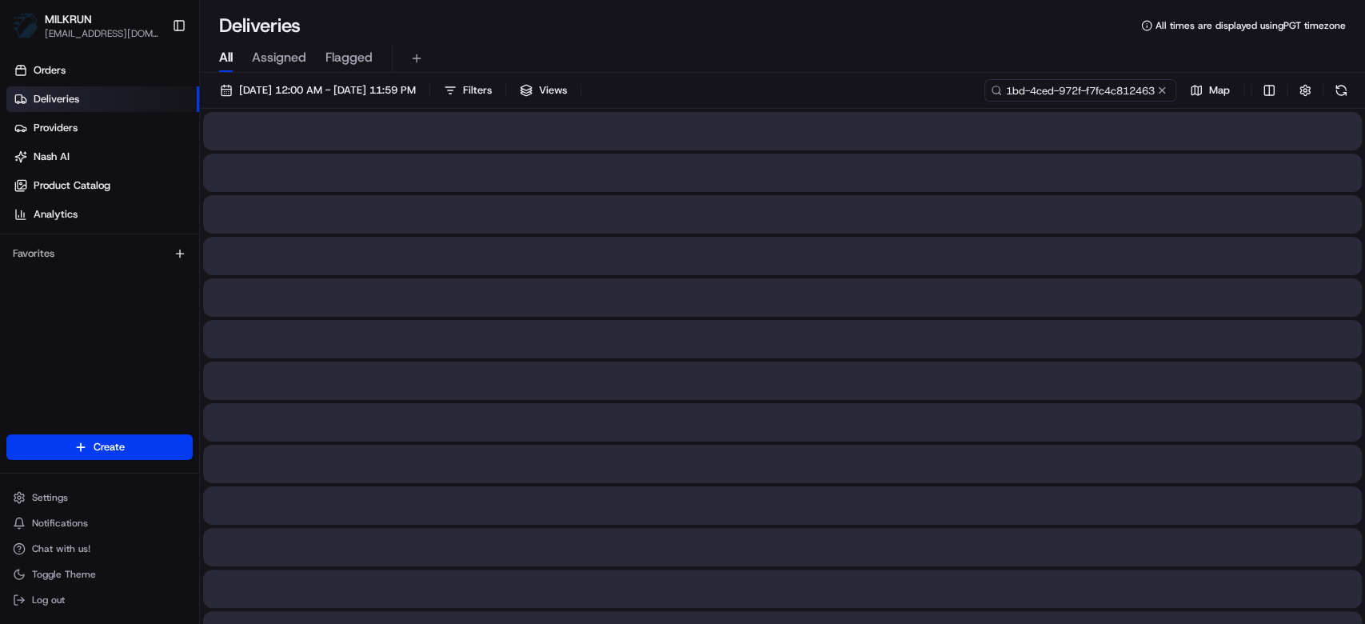
type input "10c80218-a1bd-4ced-972f-f7fc4c812463"
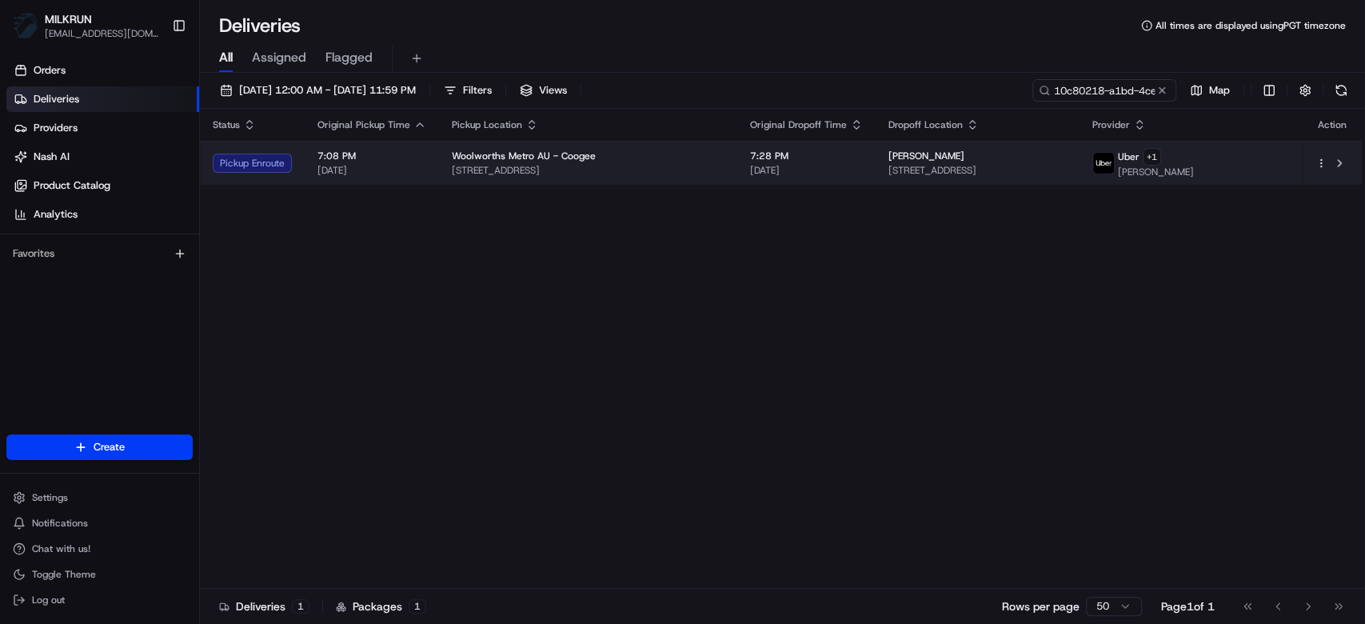
click at [876, 182] on td "Cilla Mooney Unit 6/149 Coogee Bay Rd, Coogee, NSW 2034, AU" at bounding box center [978, 163] width 204 height 44
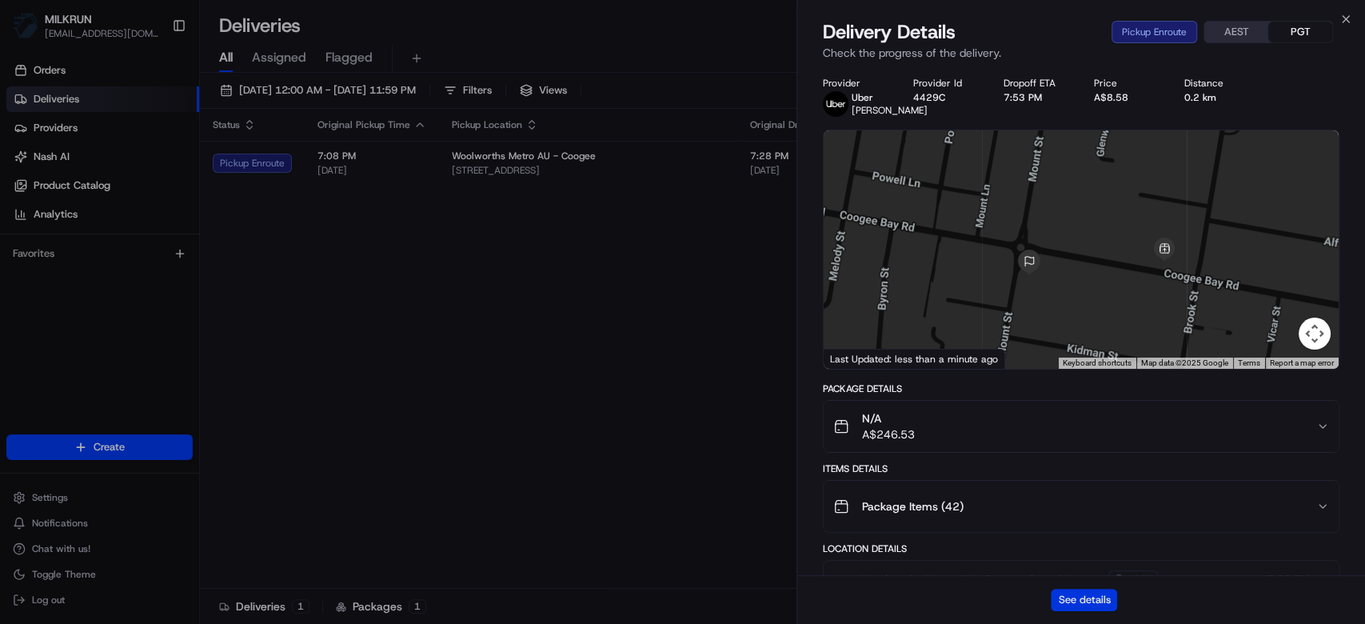
click at [1093, 594] on button "See details" at bounding box center [1084, 600] width 66 height 22
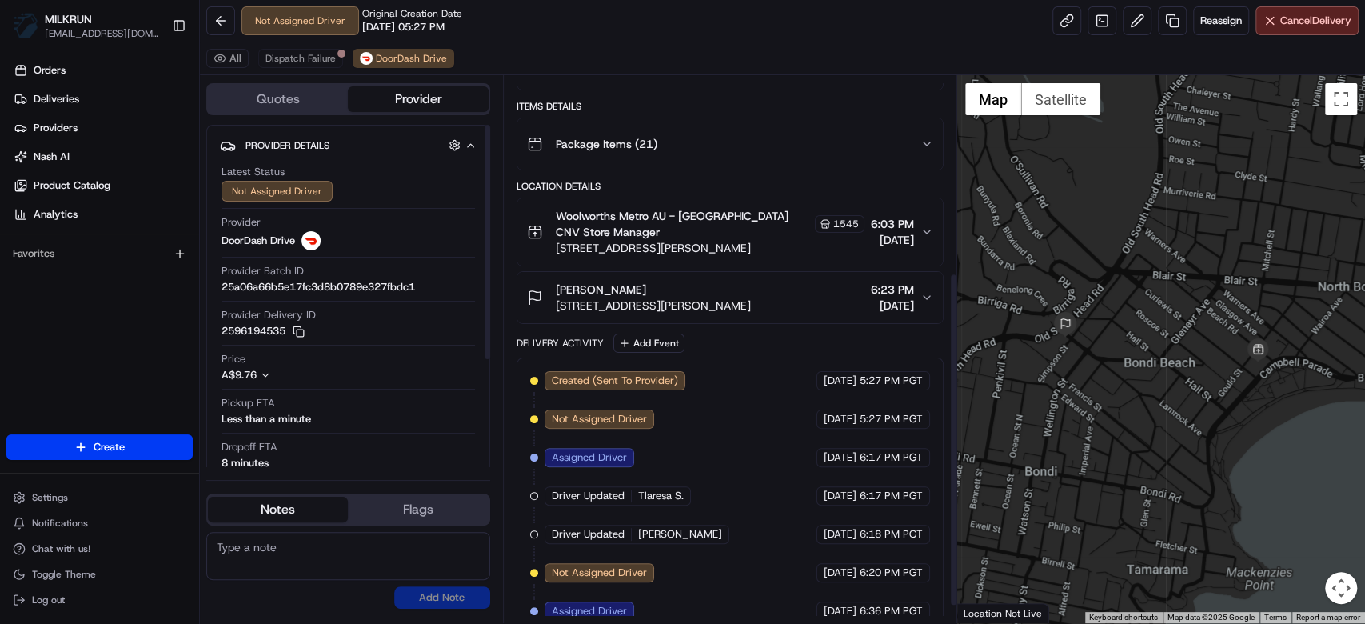
scroll to position [350, 0]
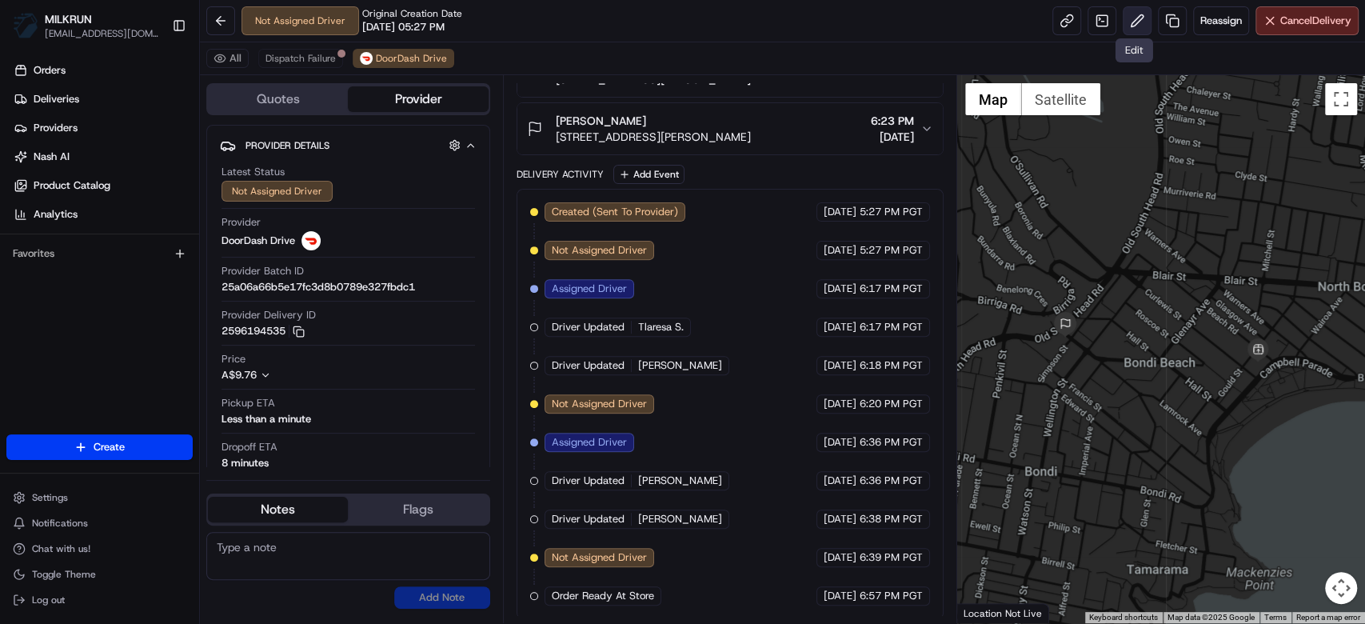
click at [1136, 16] on button at bounding box center [1137, 20] width 29 height 29
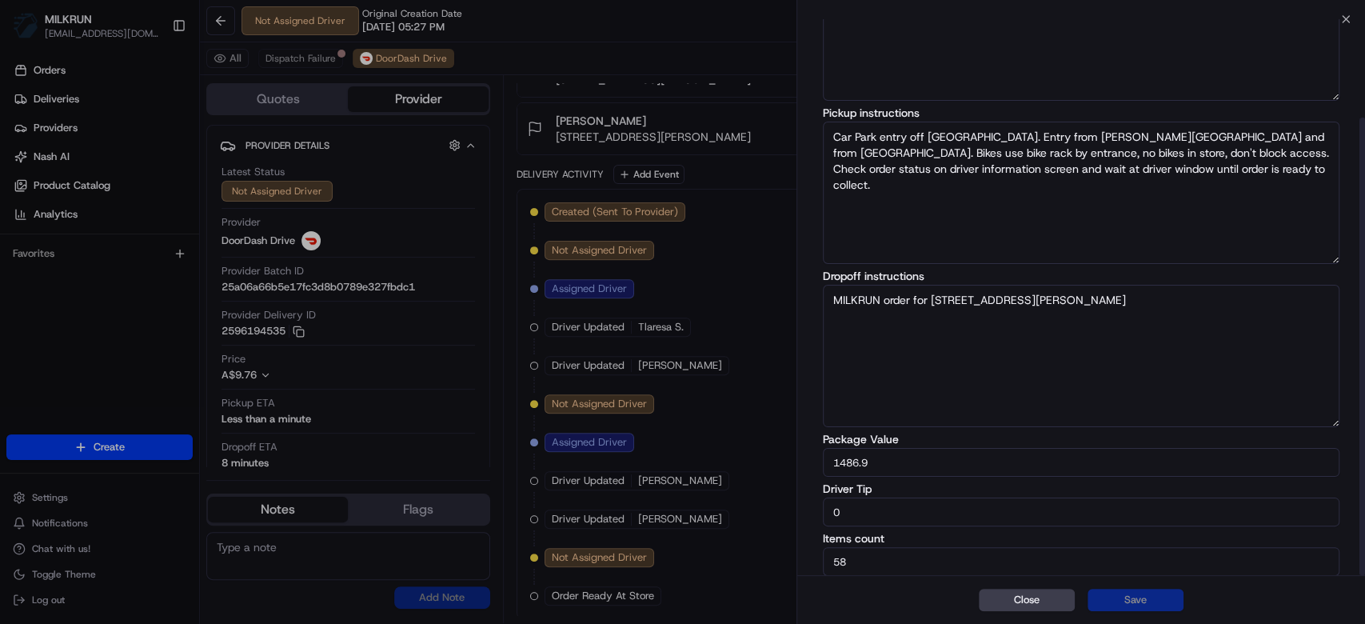
scroll to position [119, 0]
drag, startPoint x: 919, startPoint y: 517, endPoint x: 758, endPoint y: 521, distance: 160.8
click at [758, 521] on body "MILKRUN [EMAIL_ADDRESS][DOMAIN_NAME] Toggle Sidebar Orders Deliveries Providers…" at bounding box center [682, 312] width 1365 height 624
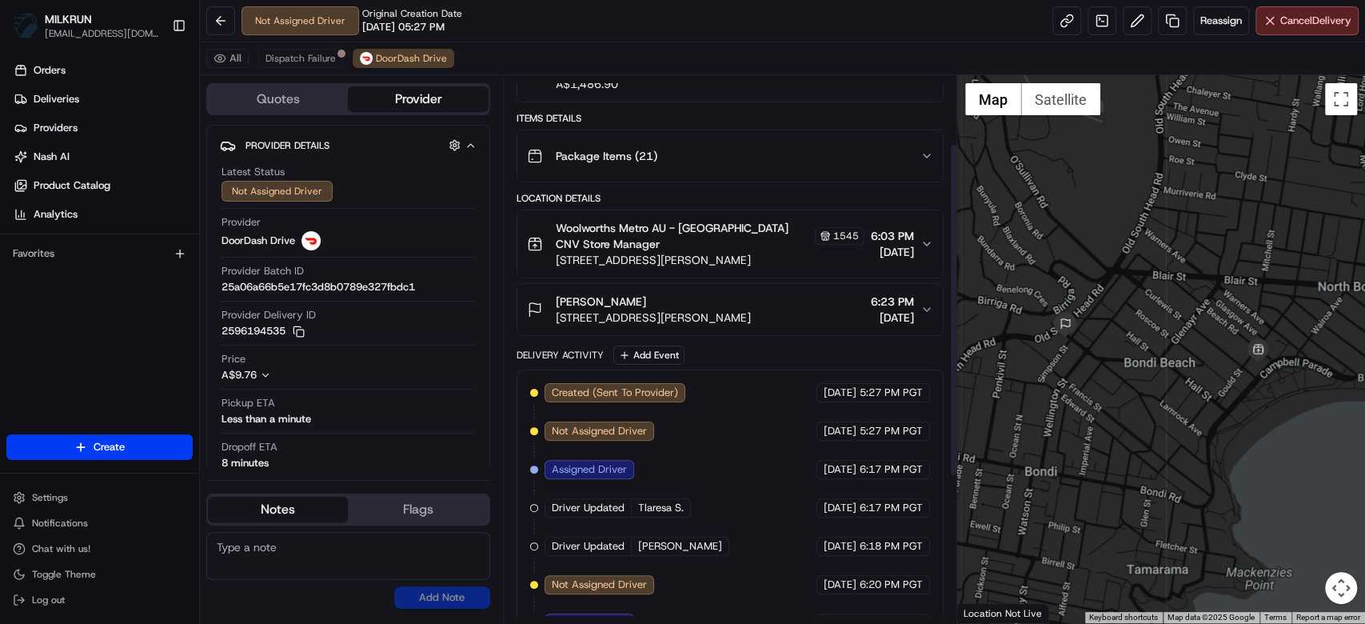
scroll to position [350, 0]
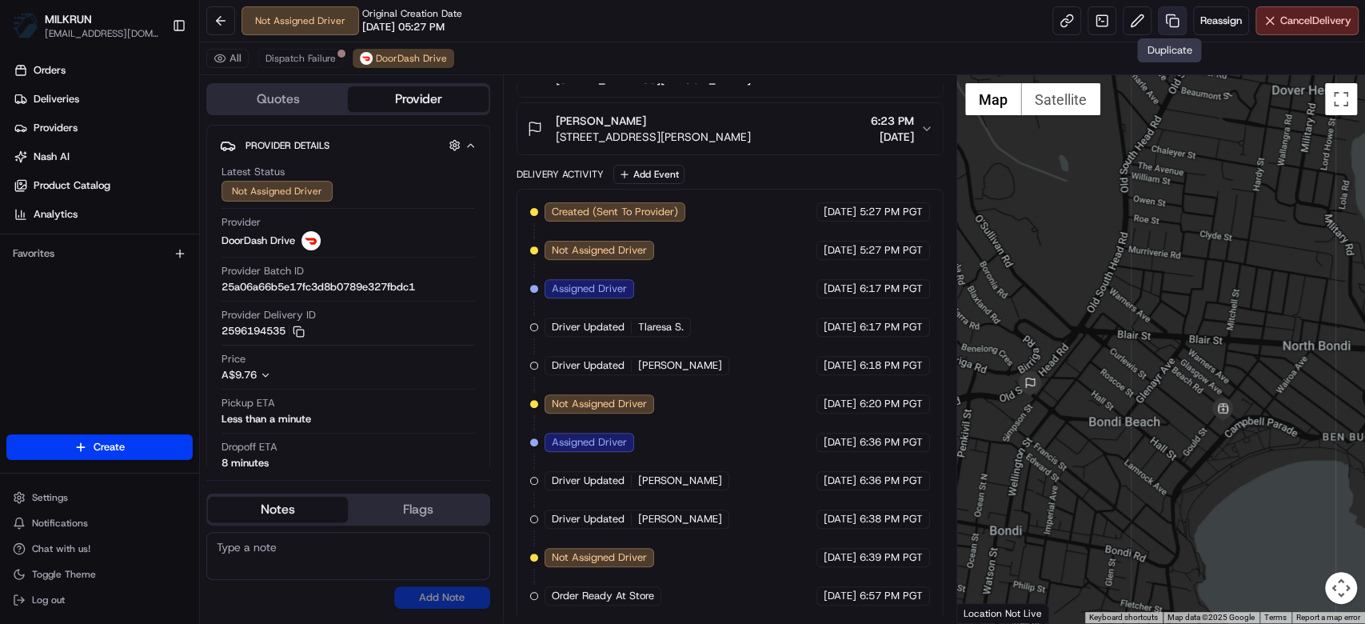
click at [1175, 22] on link at bounding box center [1172, 20] width 29 height 29
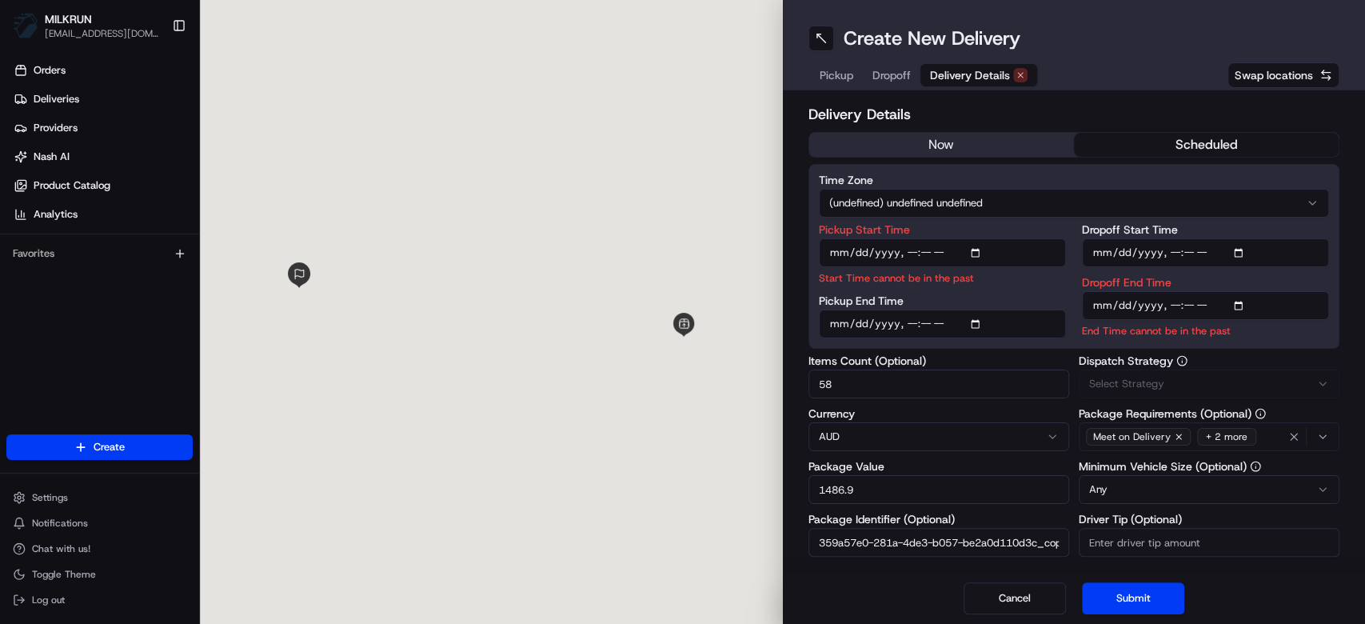
click at [998, 77] on span "Delivery Details" at bounding box center [970, 75] width 80 height 16
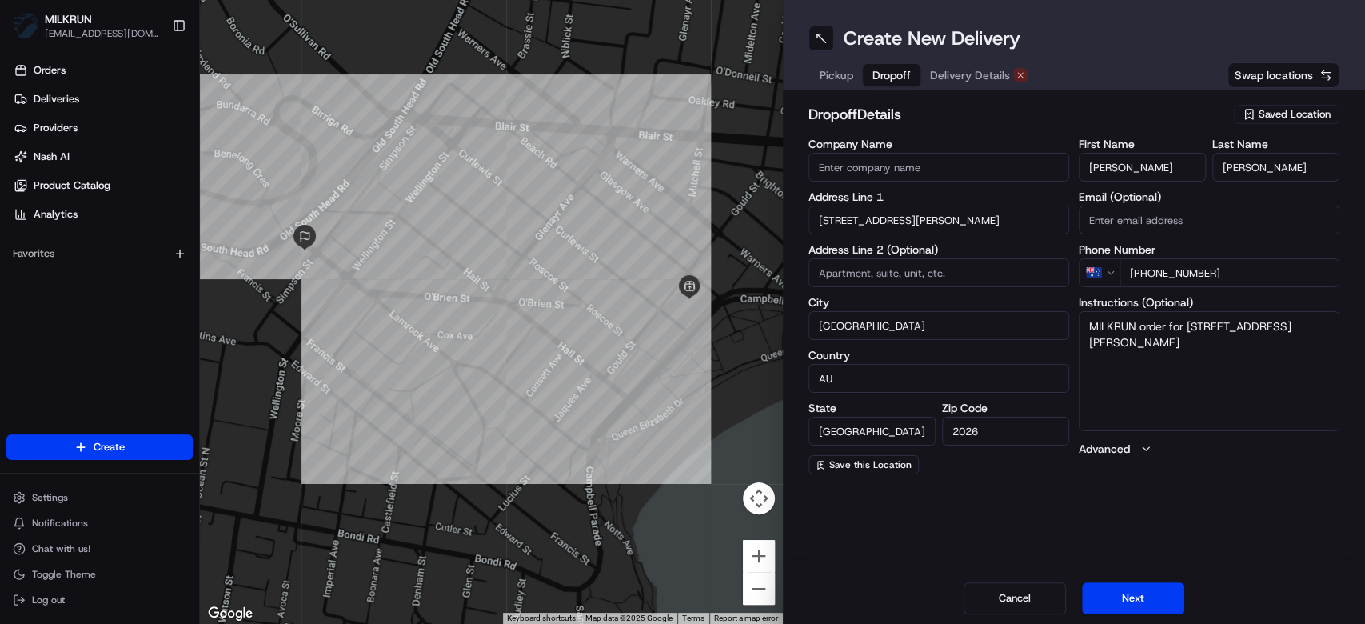
click at [900, 75] on span "Dropoff" at bounding box center [891, 75] width 38 height 16
click at [860, 76] on button "Pickup" at bounding box center [836, 75] width 53 height 22
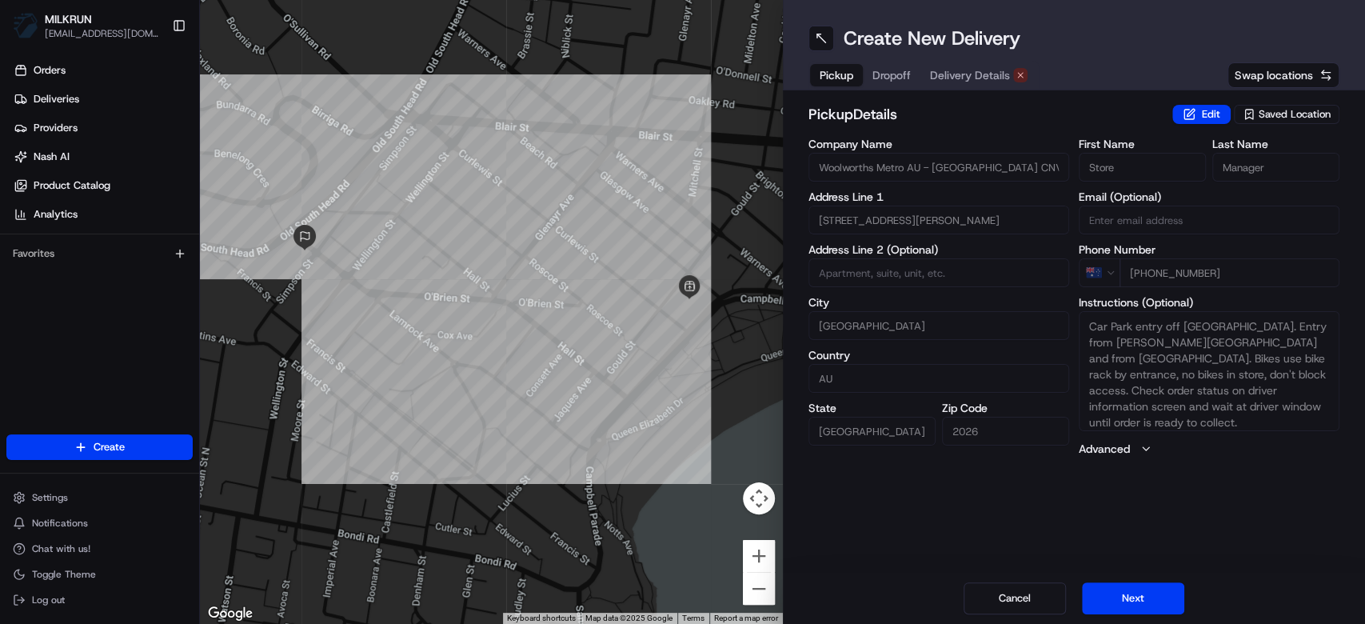
click at [969, 71] on span "Delivery Details" at bounding box center [970, 75] width 80 height 16
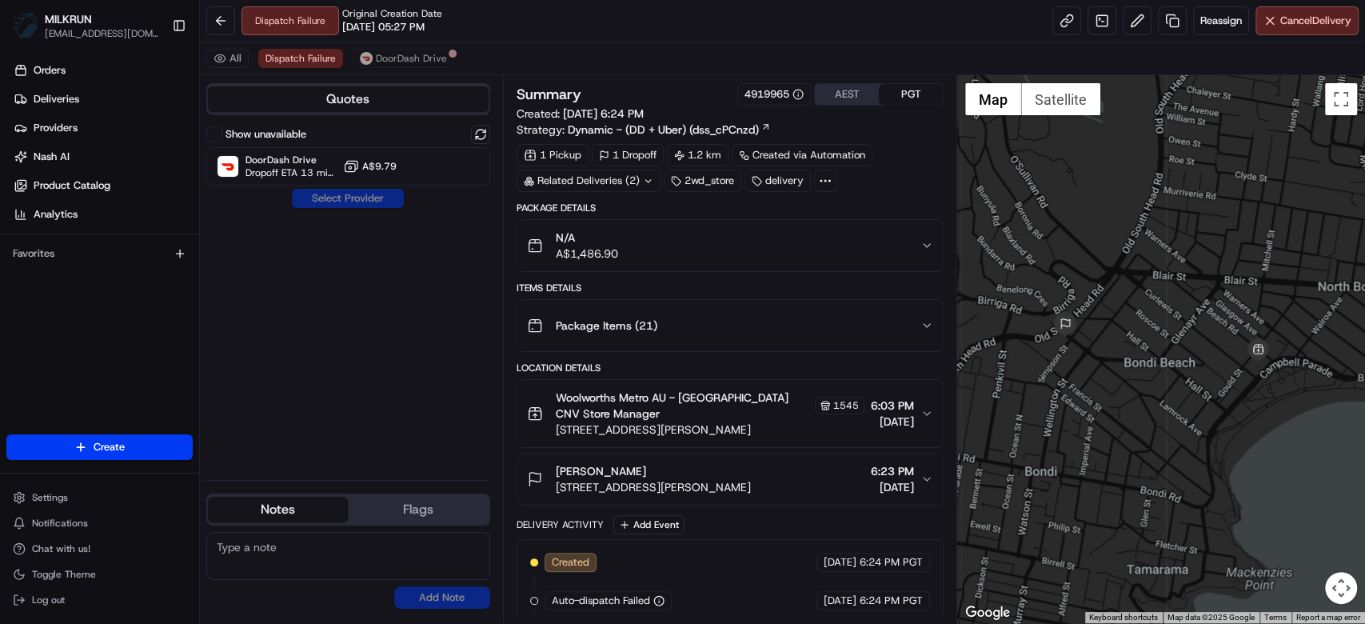
click at [808, 257] on div "N/A A$1,486.90" at bounding box center [723, 246] width 393 height 32
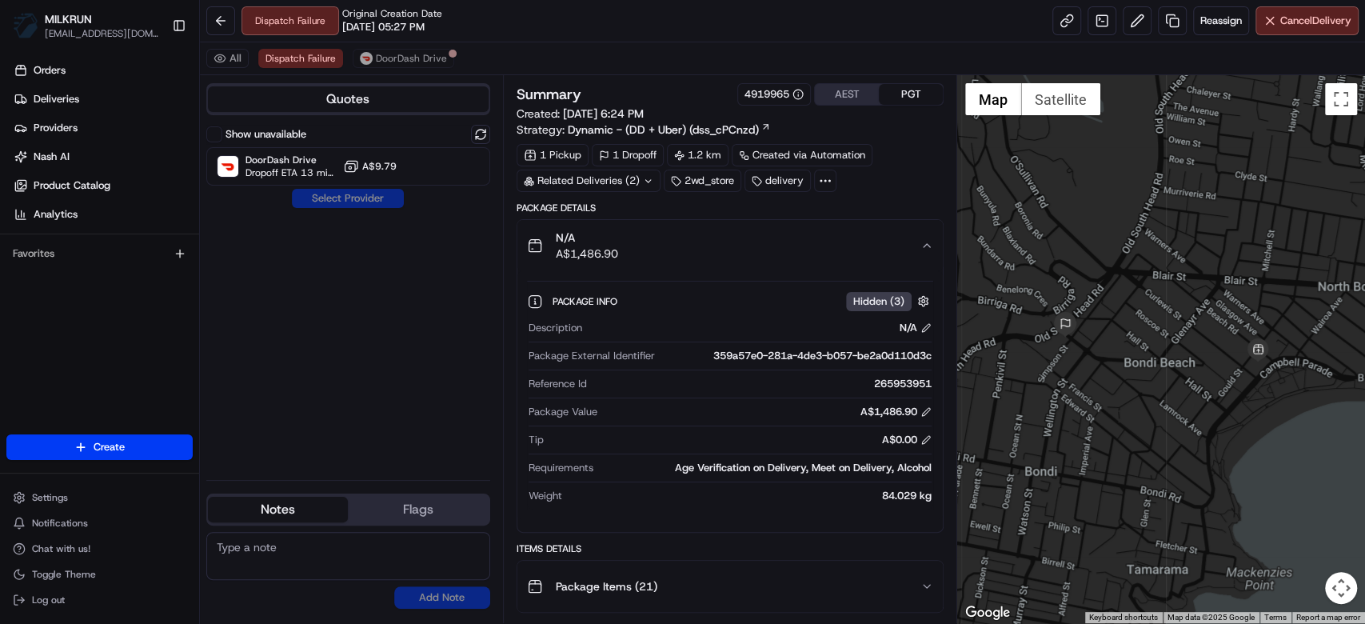
click at [808, 257] on div "N/A A$1,486.90" at bounding box center [723, 246] width 393 height 32
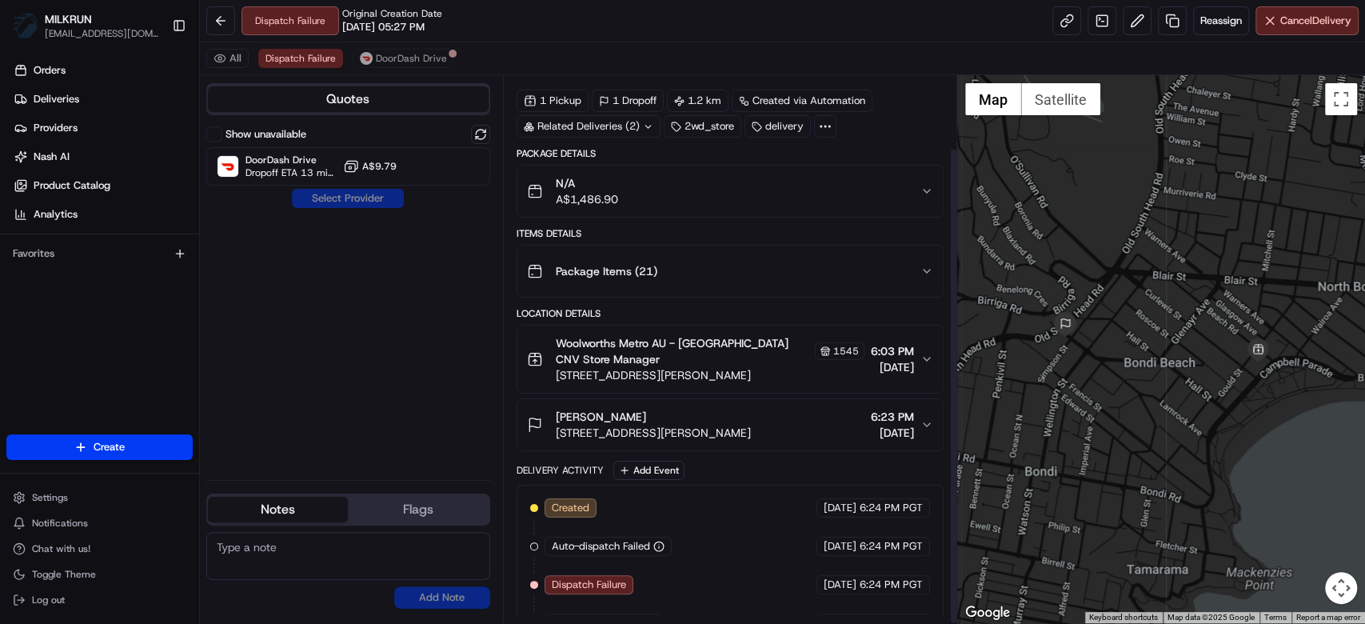
scroll to position [83, 0]
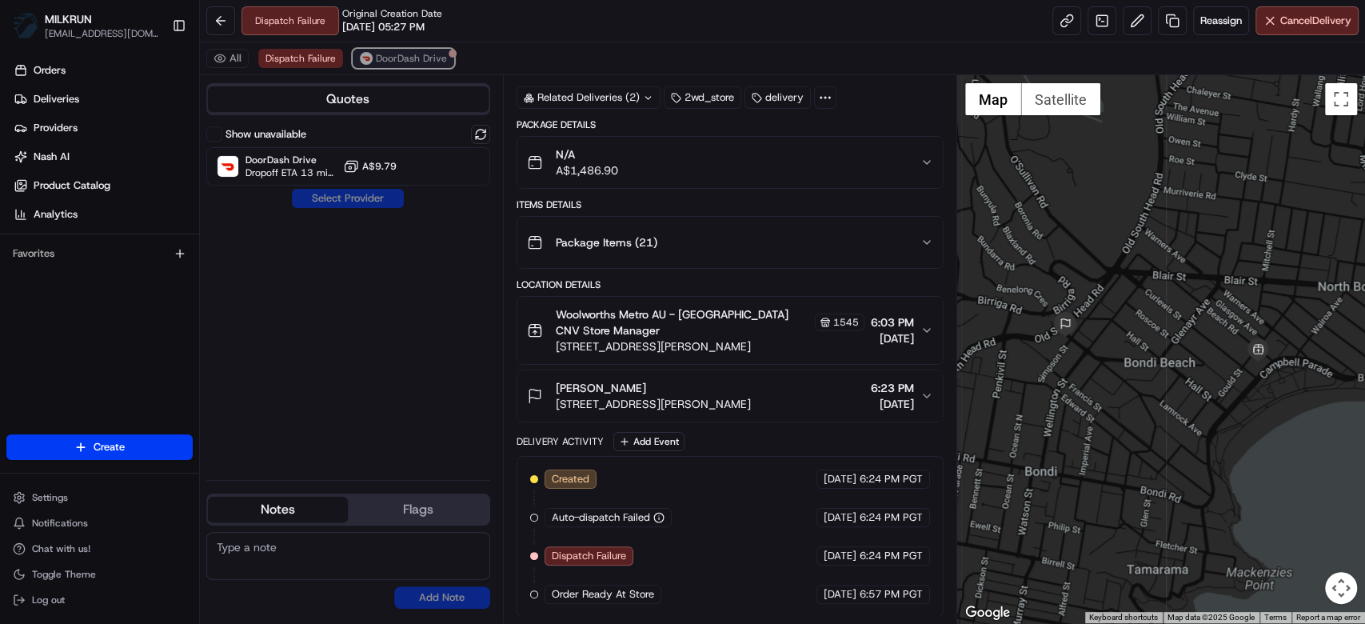
click at [408, 64] on span "DoorDash Drive" at bounding box center [411, 58] width 71 height 13
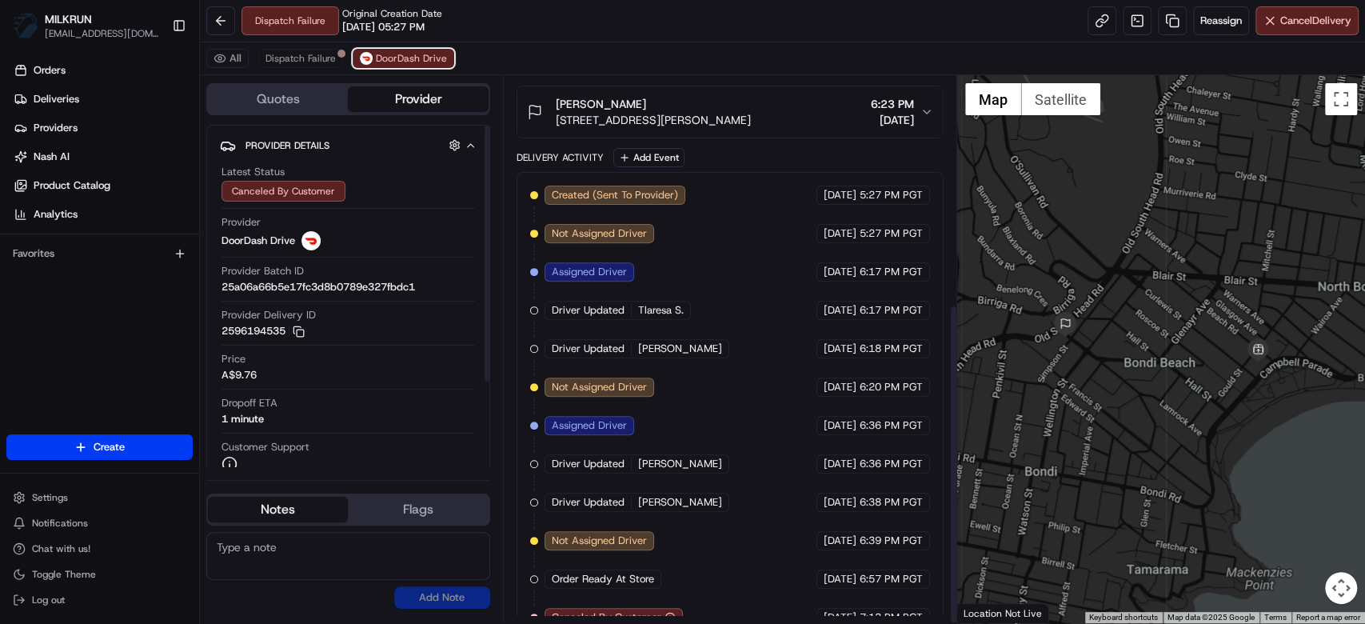
scroll to position [389, 0]
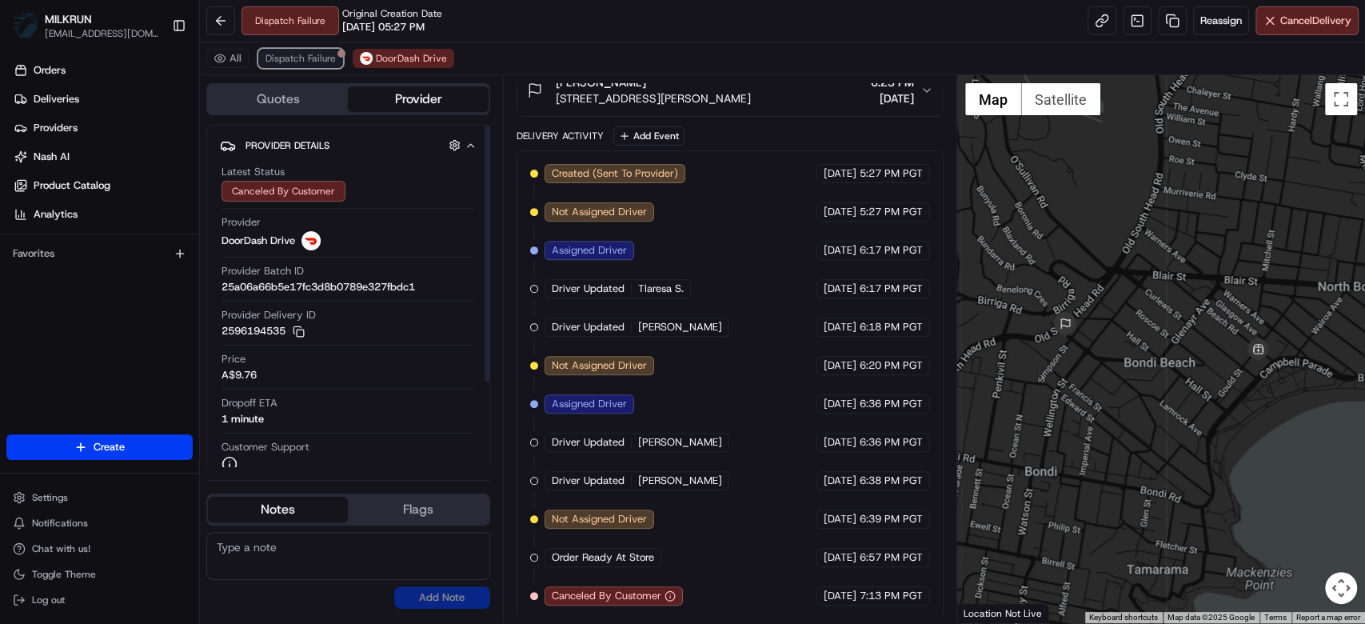
click at [275, 62] on span "Dispatch Failure" at bounding box center [300, 58] width 70 height 13
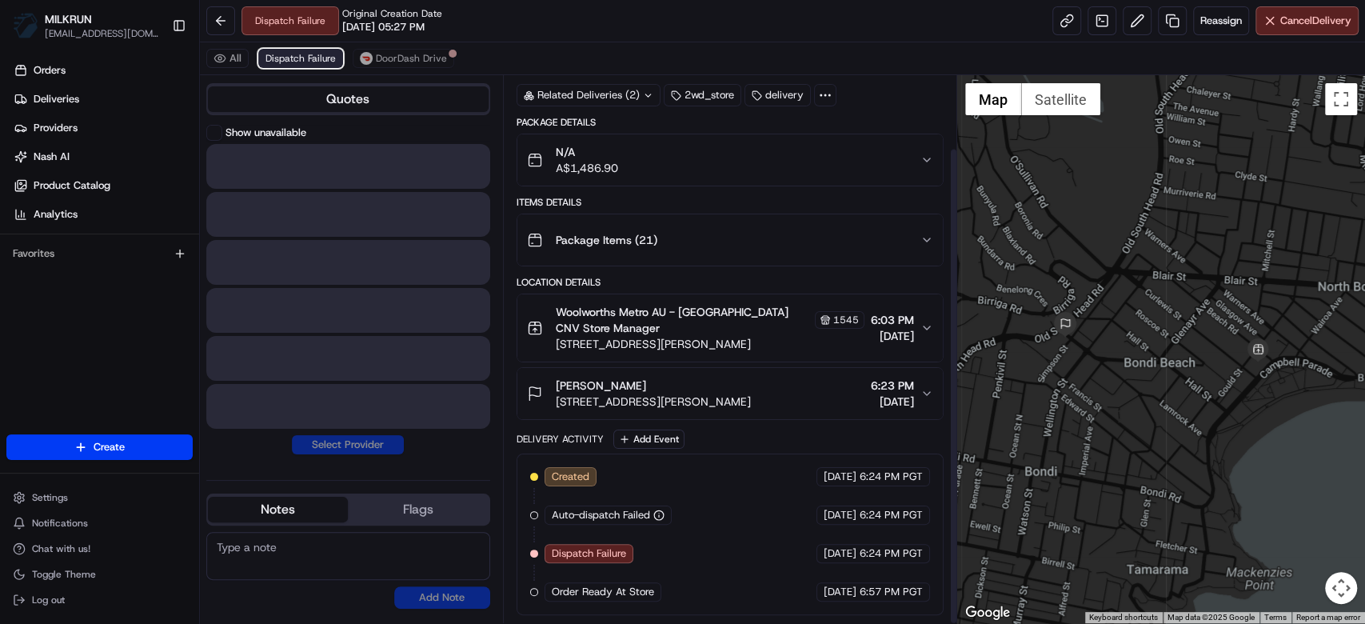
scroll to position [83, 0]
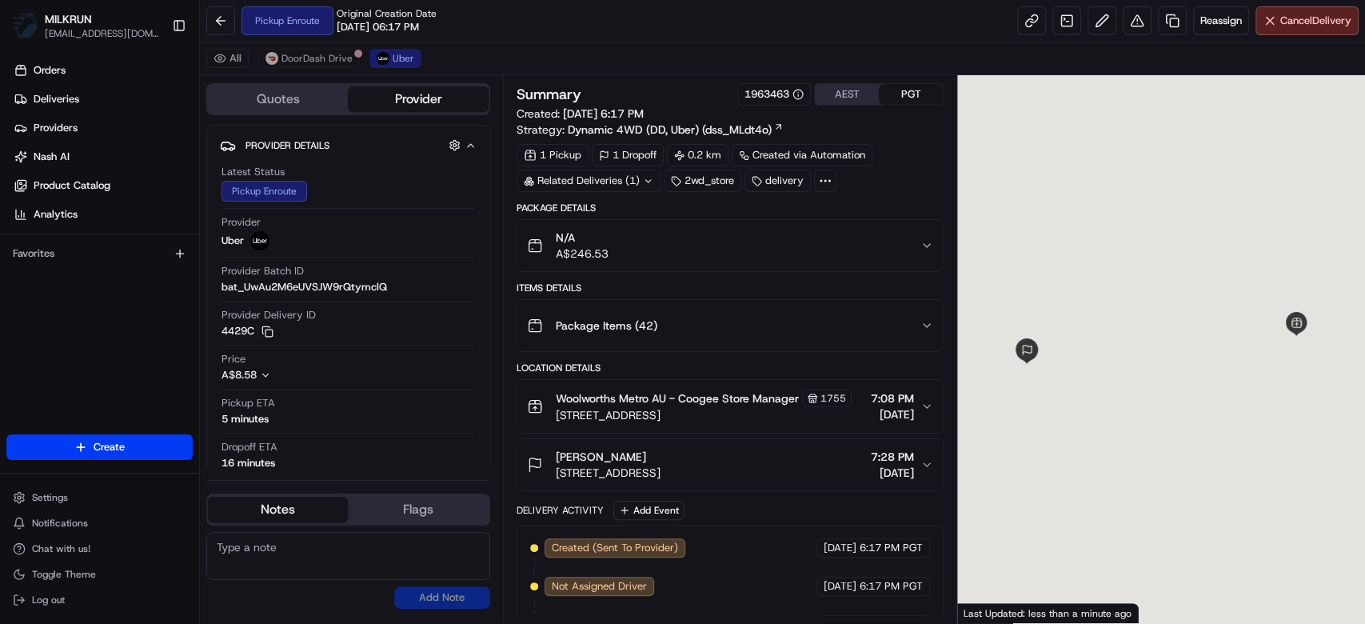
scroll to position [159, 0]
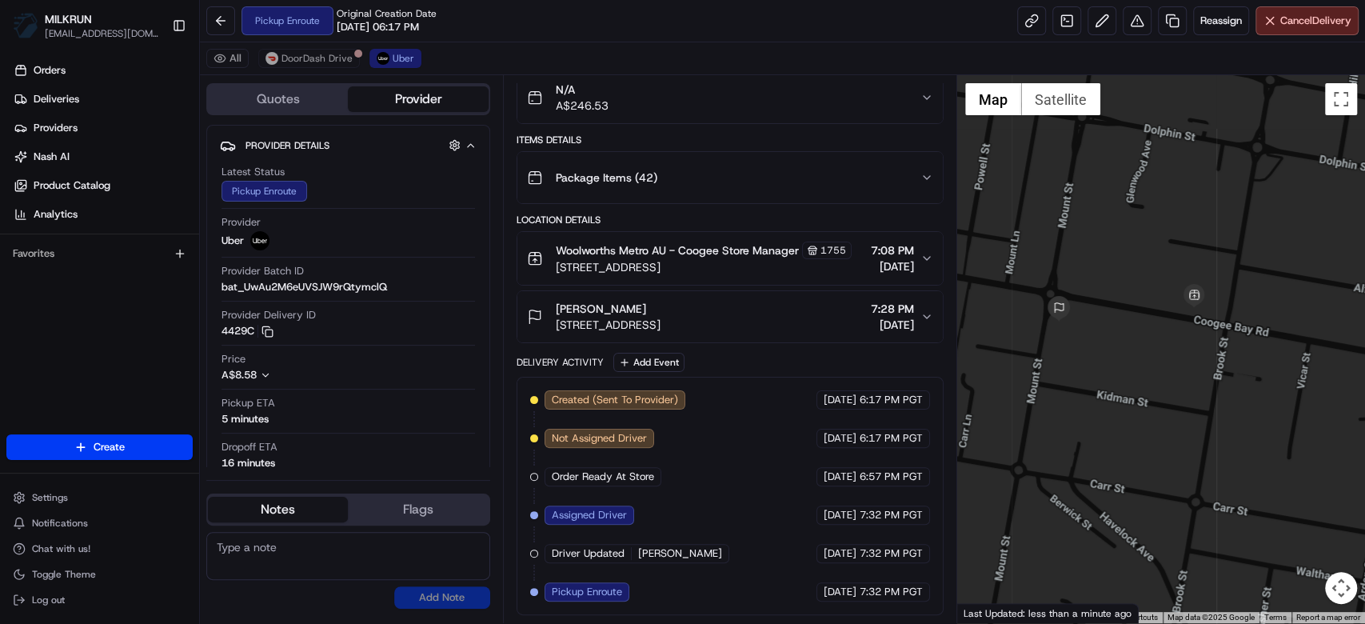
click at [867, 479] on span "6:57 PM PGT" at bounding box center [891, 476] width 63 height 14
drag, startPoint x: 867, startPoint y: 479, endPoint x: 837, endPoint y: 495, distance: 33.6
click at [867, 483] on span "6:57 PM PGT" at bounding box center [891, 476] width 63 height 14
click at [800, 496] on div "Created (Sent To Provider) Uber 22/08/2025 6:17 PM PGT Not Assigned Driver Uber…" at bounding box center [730, 495] width 400 height 211
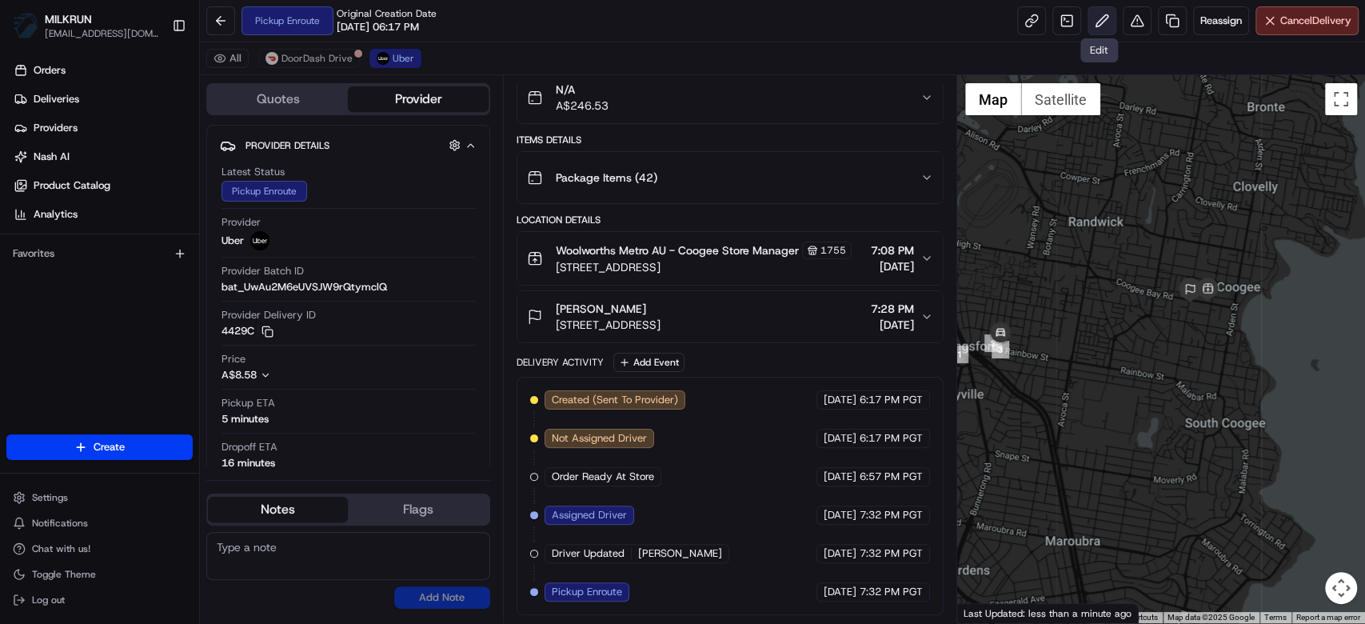
click at [1095, 14] on button at bounding box center [1102, 20] width 29 height 29
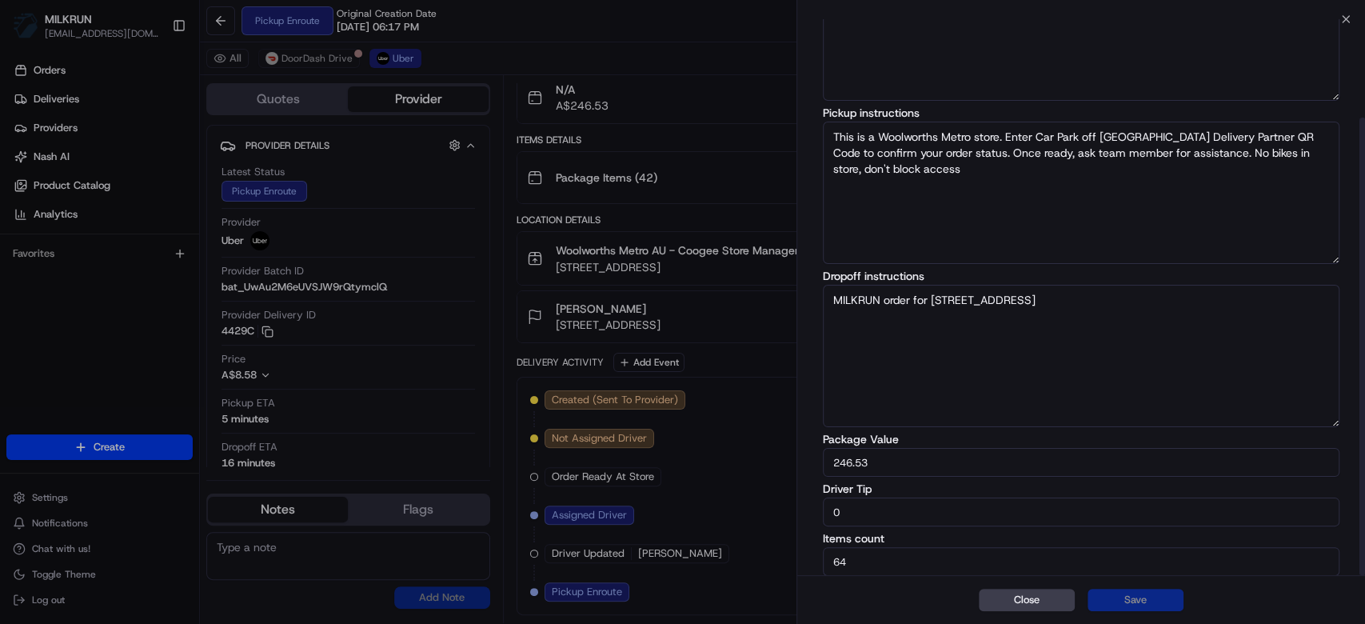
scroll to position [119, 0]
drag, startPoint x: 870, startPoint y: 497, endPoint x: 752, endPoint y: 415, distance: 143.5
click at [720, 509] on body "MILKRUN mtranluong@woolworths.com.au Toggle Sidebar Orders Deliveries Providers…" at bounding box center [682, 312] width 1365 height 624
type input "10"
click at [1136, 598] on button "Save" at bounding box center [1136, 600] width 96 height 22
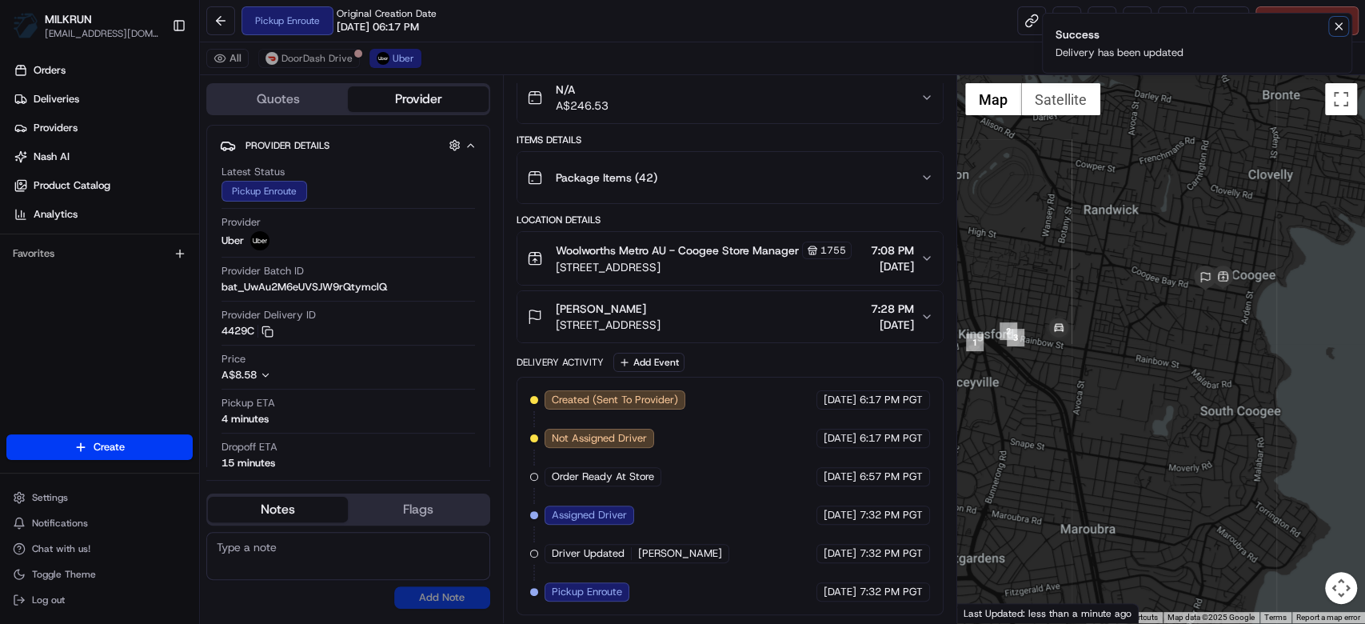
click at [1331, 30] on button "Notifications (F8)" at bounding box center [1338, 26] width 19 height 19
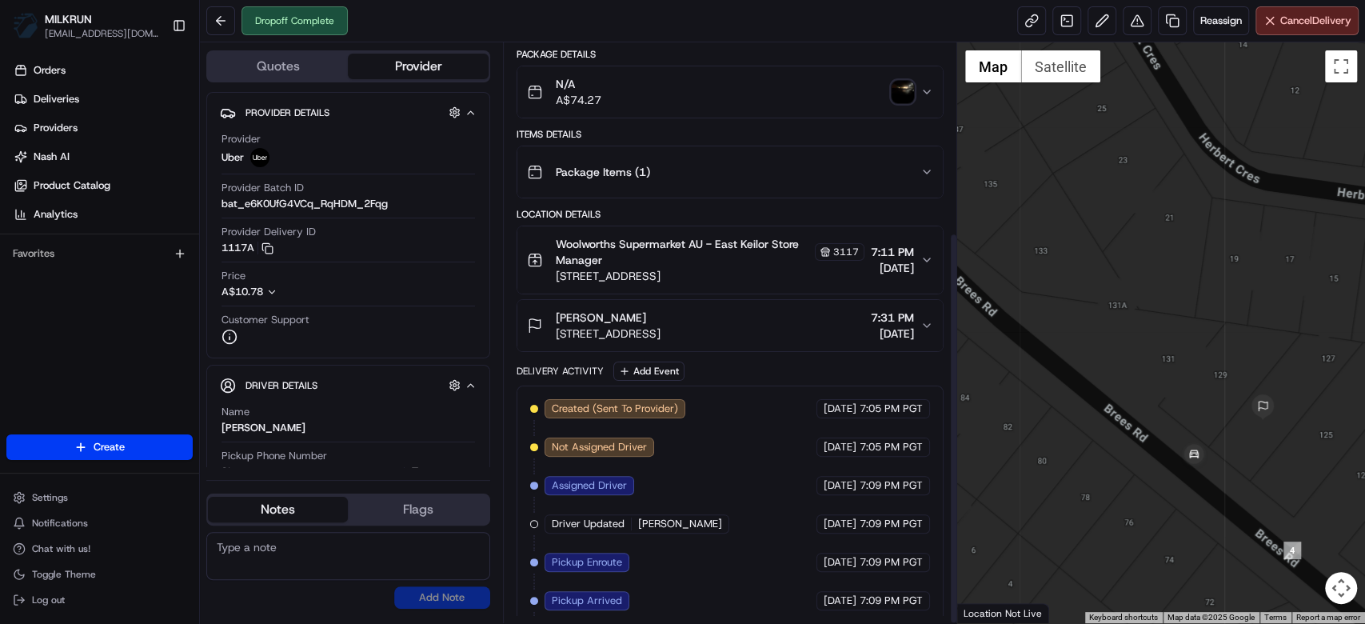
scroll to position [279, 0]
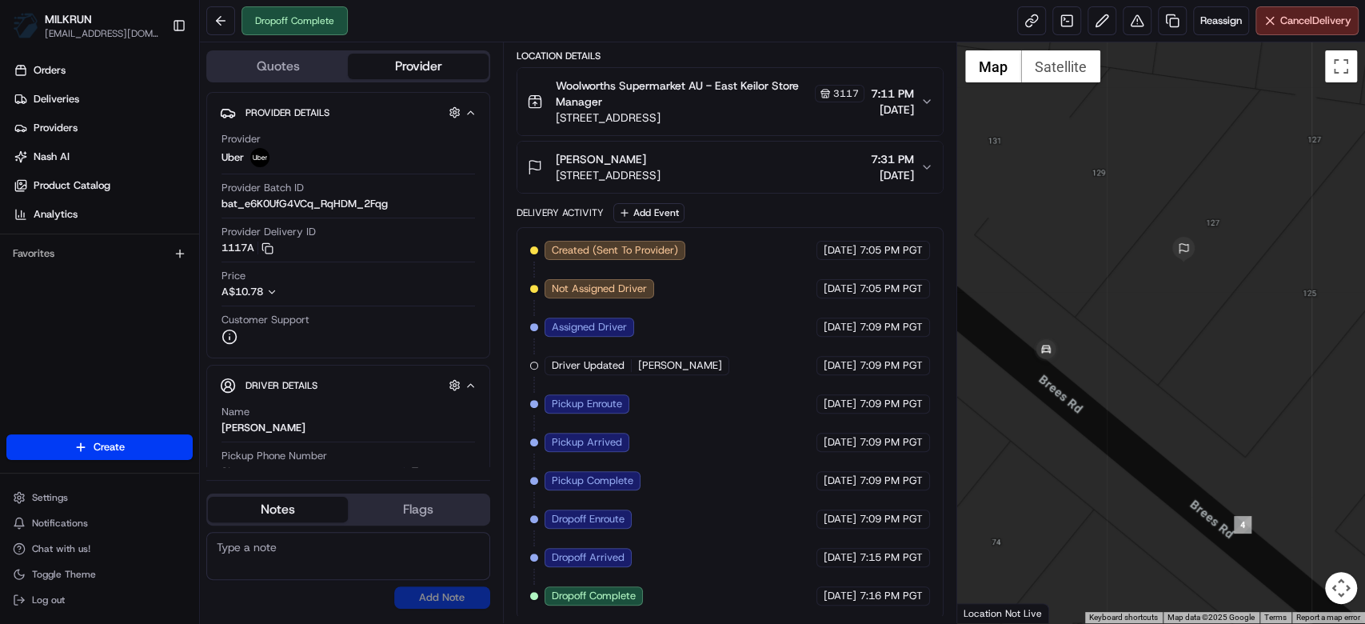
drag, startPoint x: 1150, startPoint y: 257, endPoint x: 1154, endPoint y: 273, distance: 15.7
click at [1154, 273] on div at bounding box center [1161, 332] width 408 height 581
click at [214, 20] on button at bounding box center [220, 20] width 29 height 29
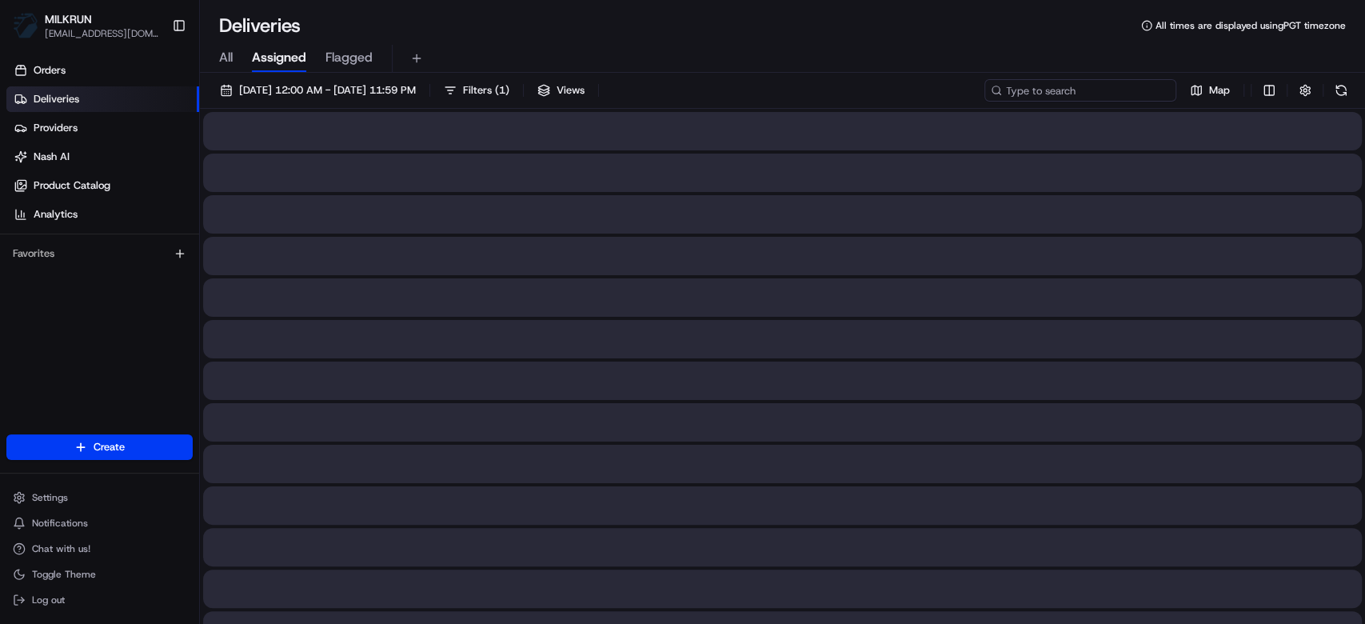
click at [1156, 93] on input at bounding box center [1080, 90] width 192 height 22
paste input "02eb0d6f-b2c9-4c5a-963c-dbf5172c7224"
type input "02eb0d6f-b2c9-4c5a-963c-dbf5172c7224"
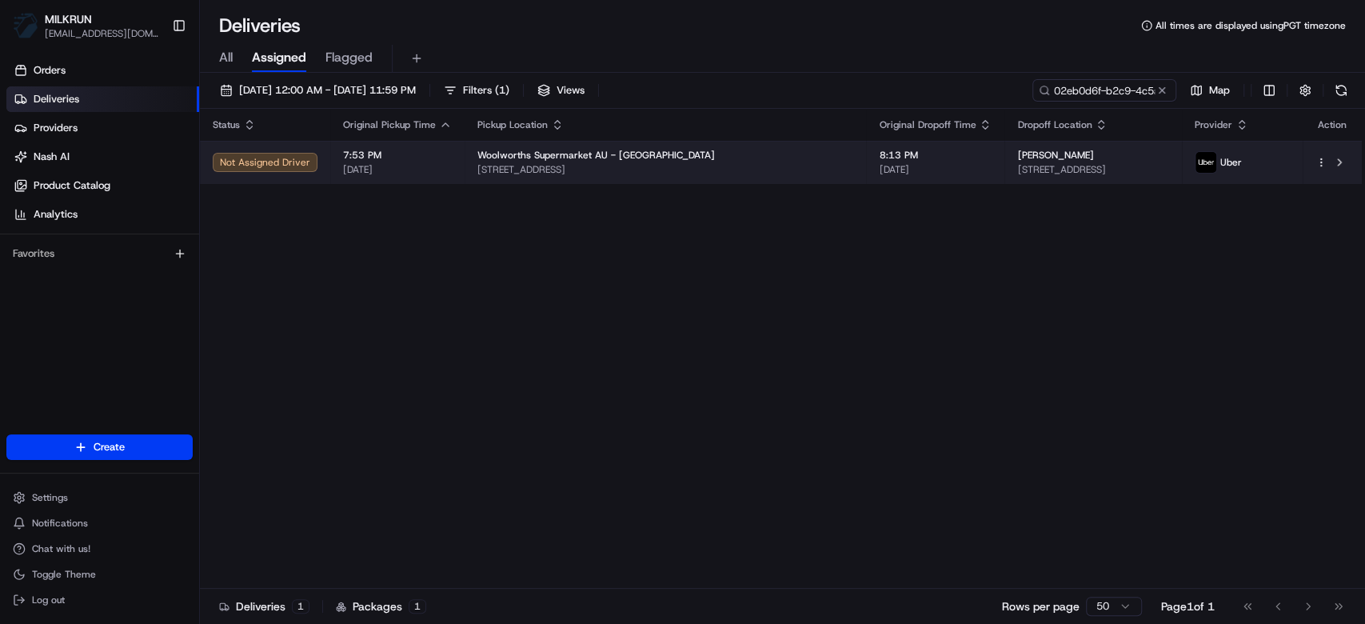
click at [1017, 166] on span "[STREET_ADDRESS]" at bounding box center [1092, 169] width 151 height 13
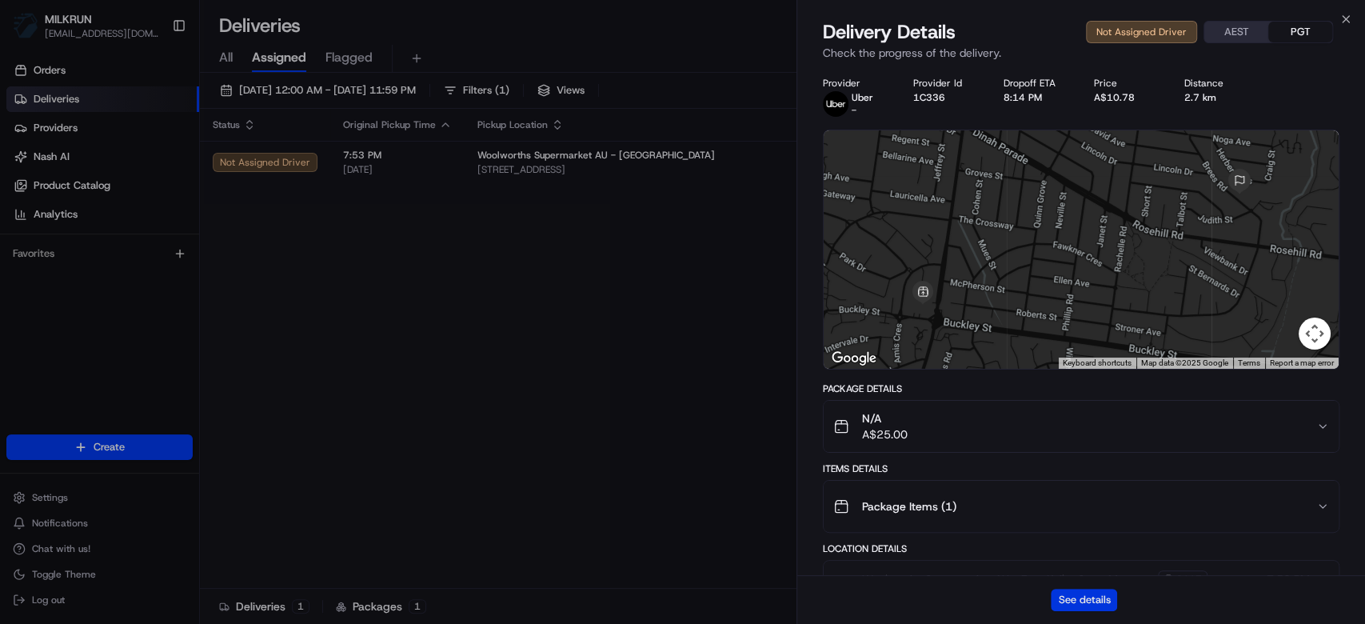
click at [1094, 607] on button "See details" at bounding box center [1084, 600] width 66 height 22
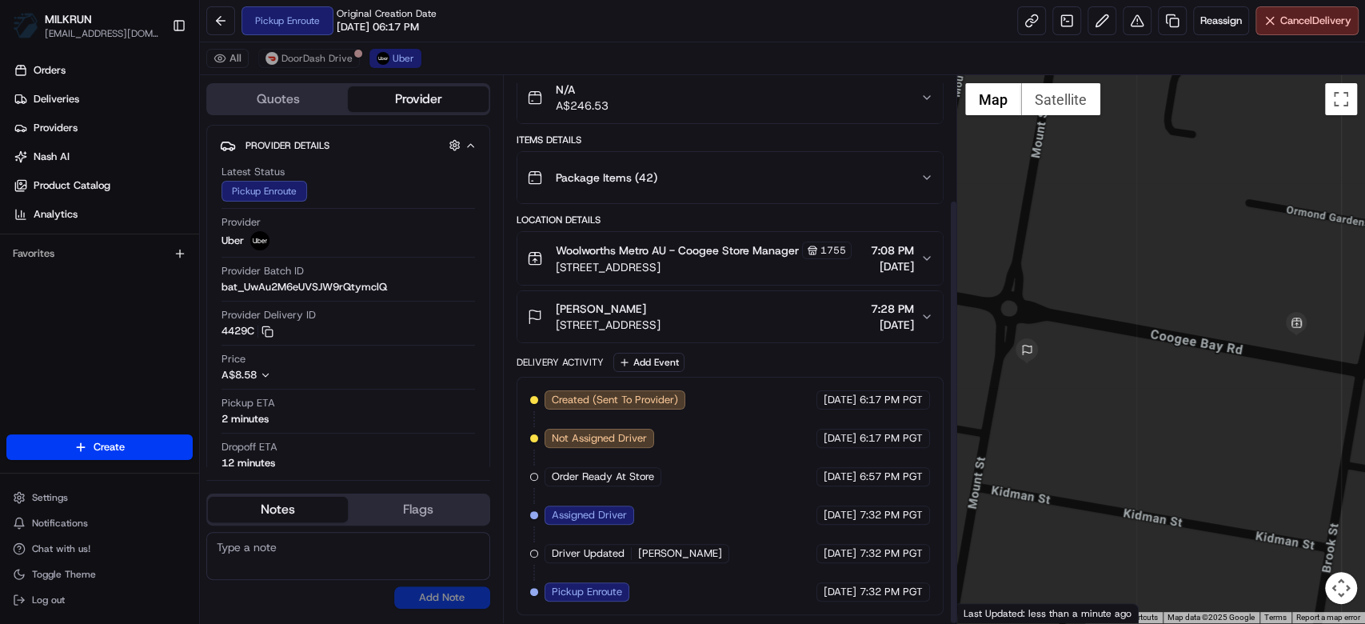
scroll to position [159, 0]
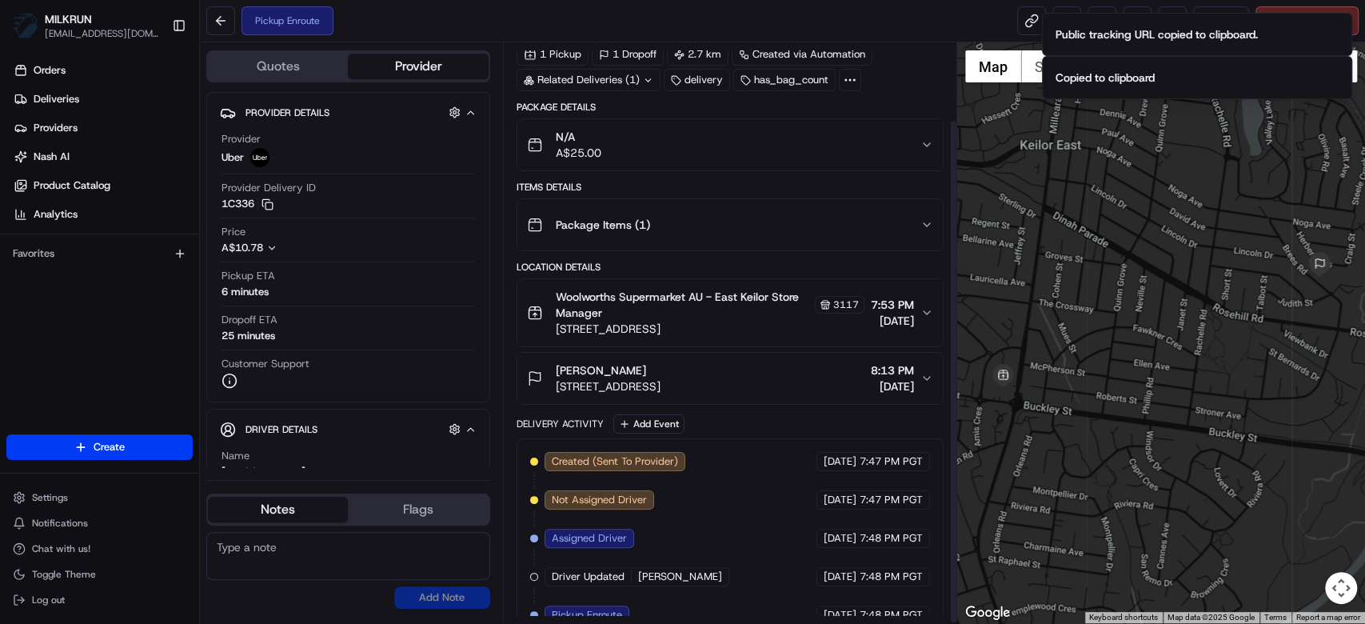
scroll to position [88, 0]
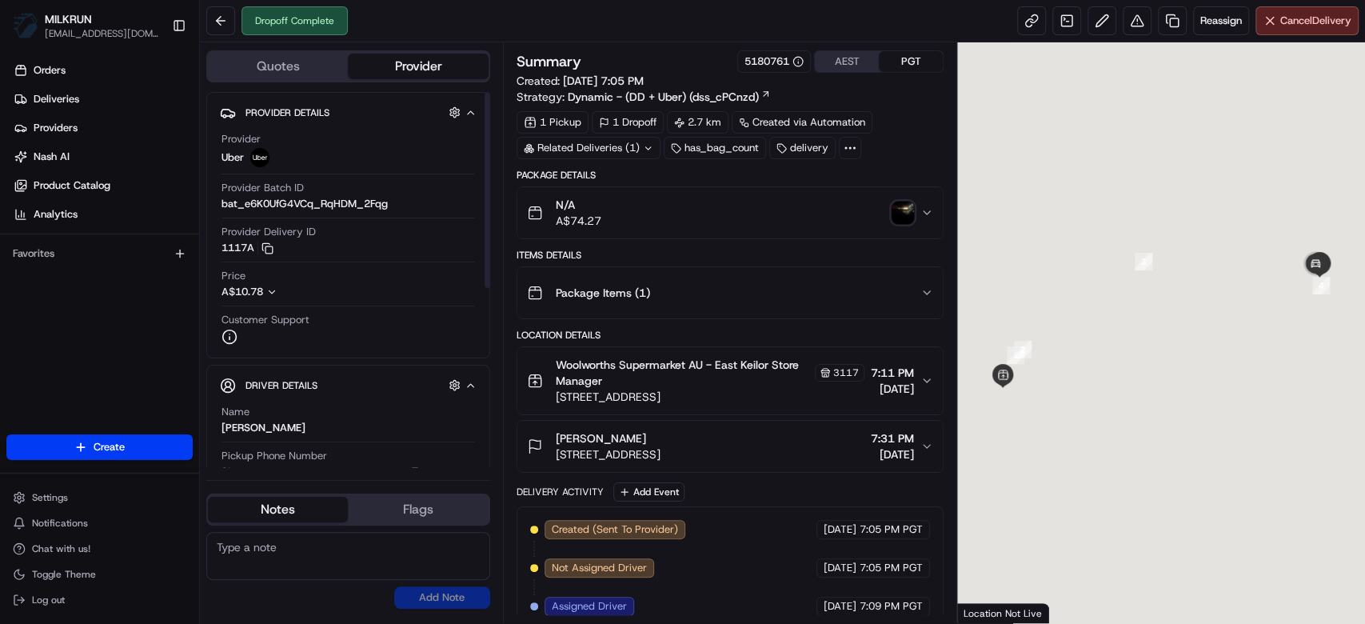
click at [682, 204] on div "N/A A$74.27" at bounding box center [723, 213] width 393 height 32
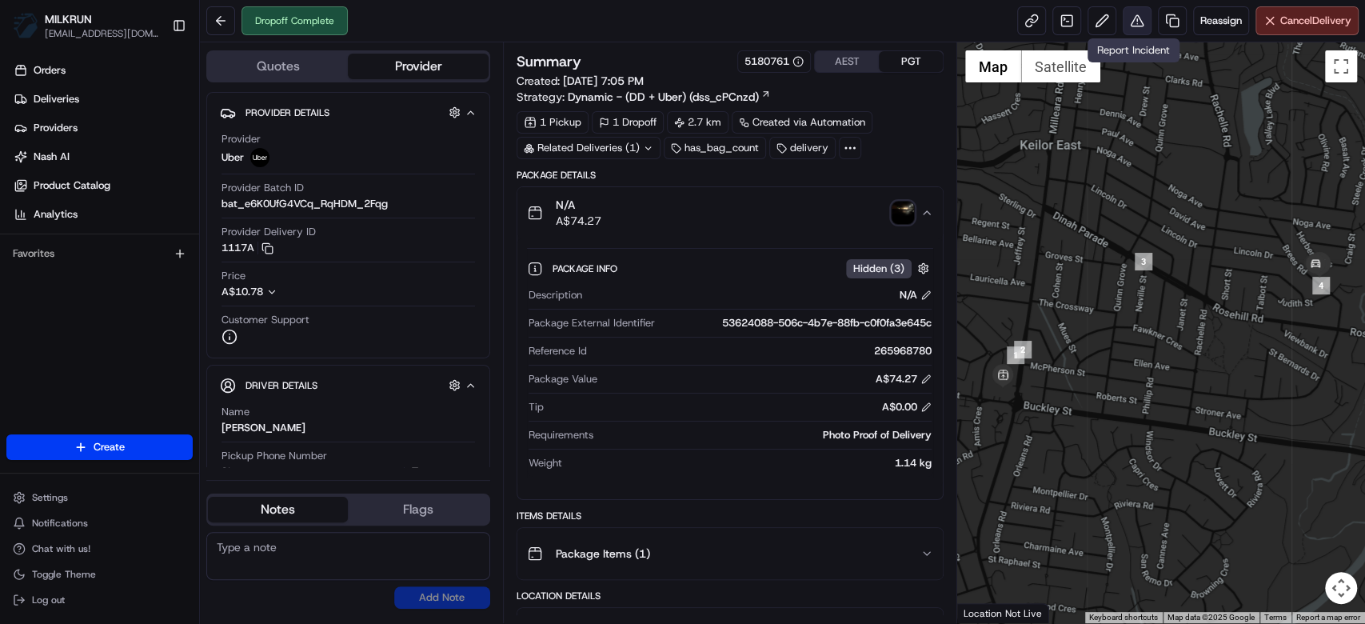
click at [1136, 15] on button at bounding box center [1137, 20] width 29 height 29
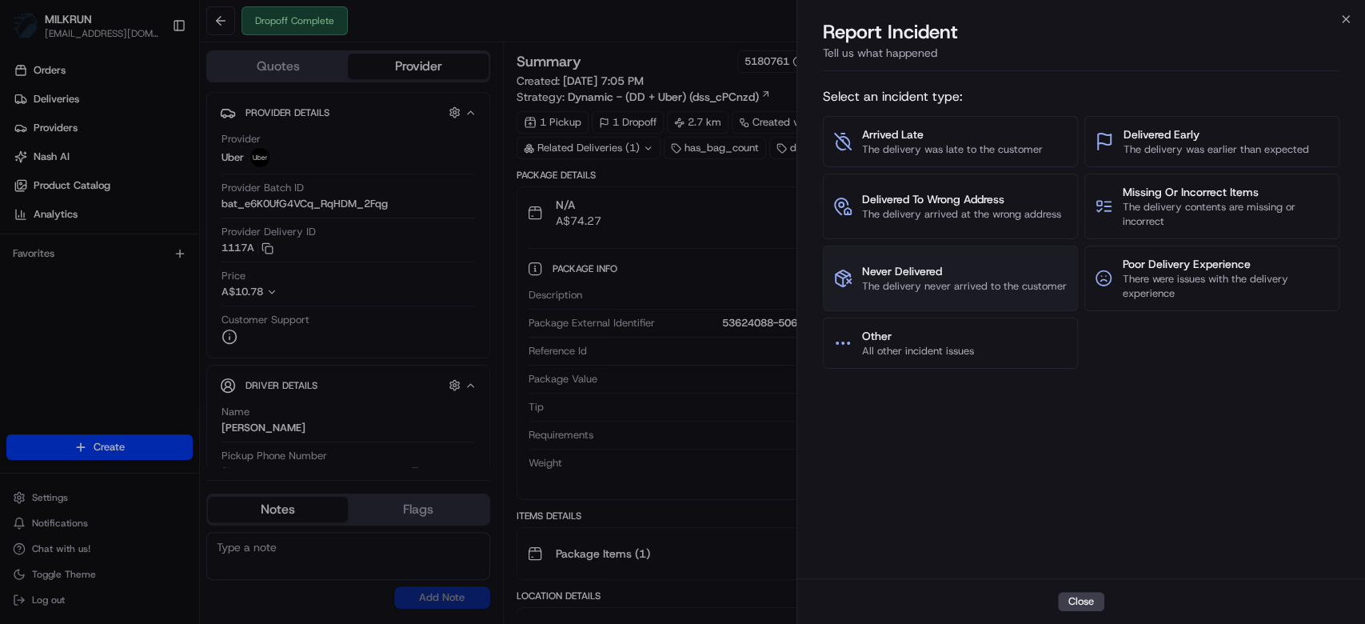
click at [1007, 276] on span "Never Delivered" at bounding box center [964, 271] width 205 height 16
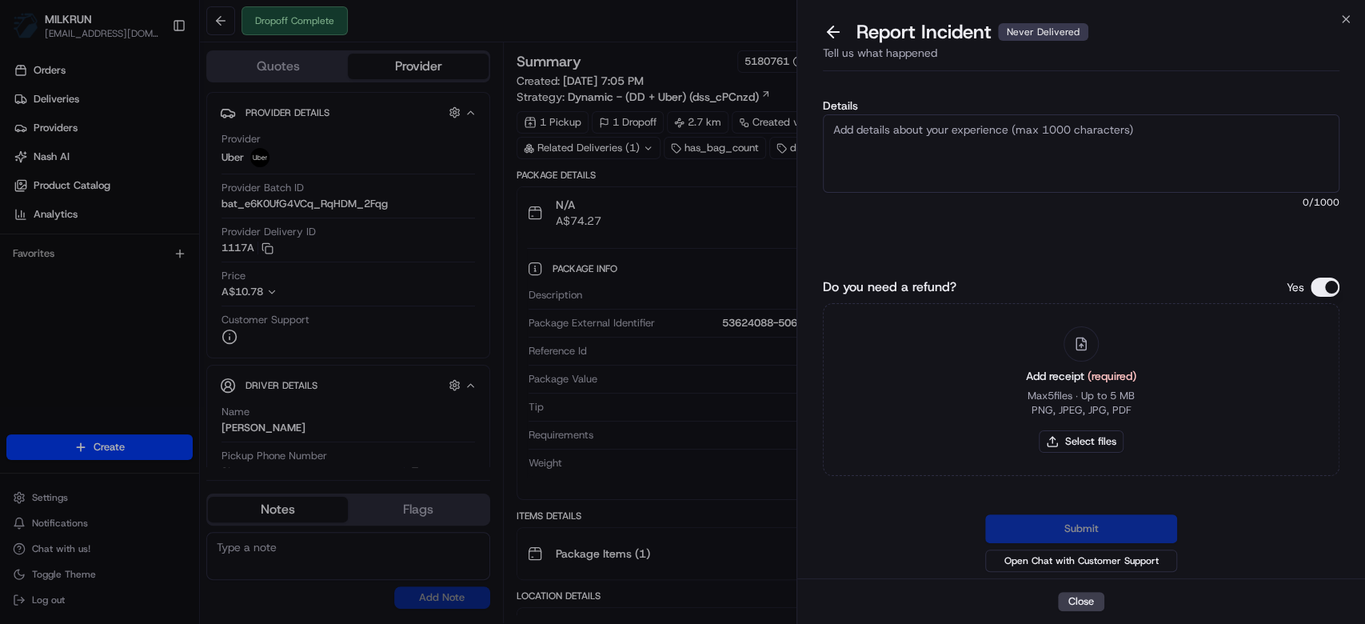
click at [1027, 153] on textarea "Details" at bounding box center [1081, 153] width 517 height 78
type textarea "Hi team, please issue a refund for this order, the proof of delivery is invalid…"
click at [1092, 441] on button "Select files" at bounding box center [1081, 441] width 85 height 22
type input "C:\fakepath\ray.png"
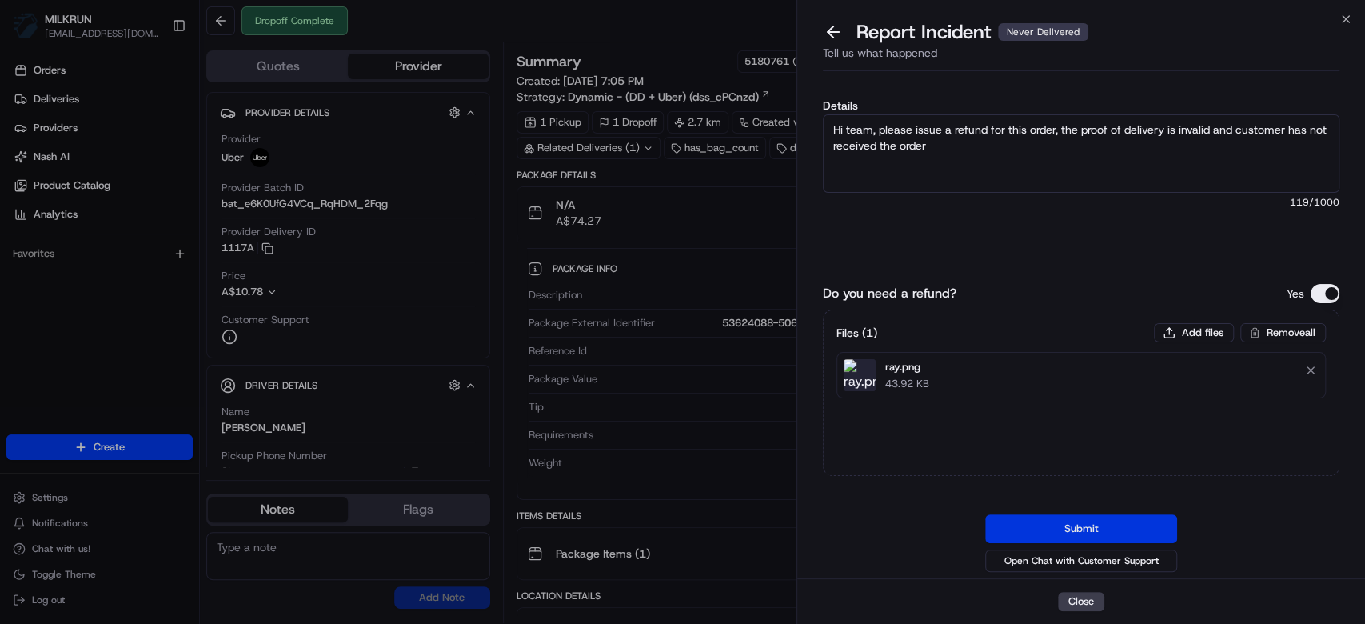
click at [1088, 528] on button "Submit" at bounding box center [1081, 528] width 192 height 29
